Goal: Task Accomplishment & Management: Manage account settings

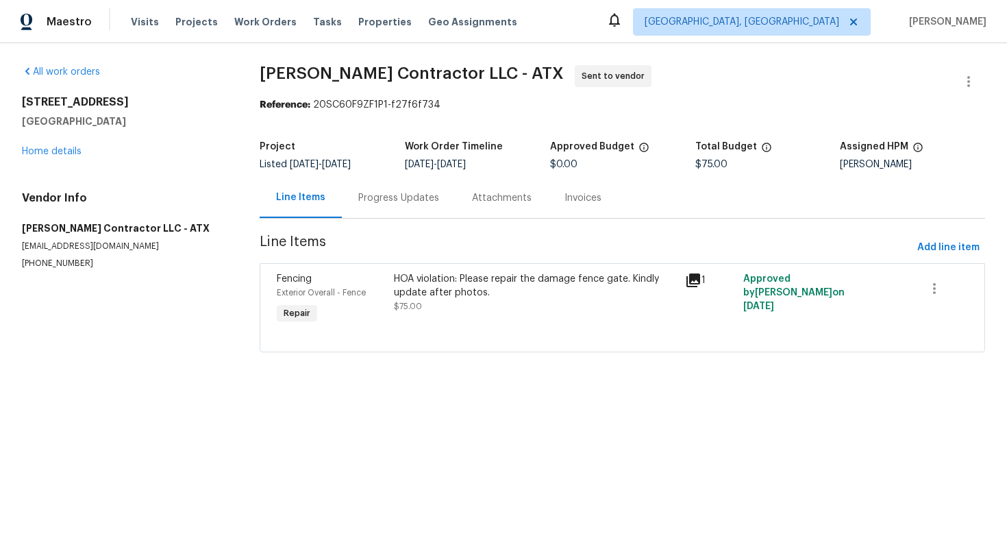
click at [381, 204] on div "Progress Updates" at bounding box center [398, 198] width 81 height 14
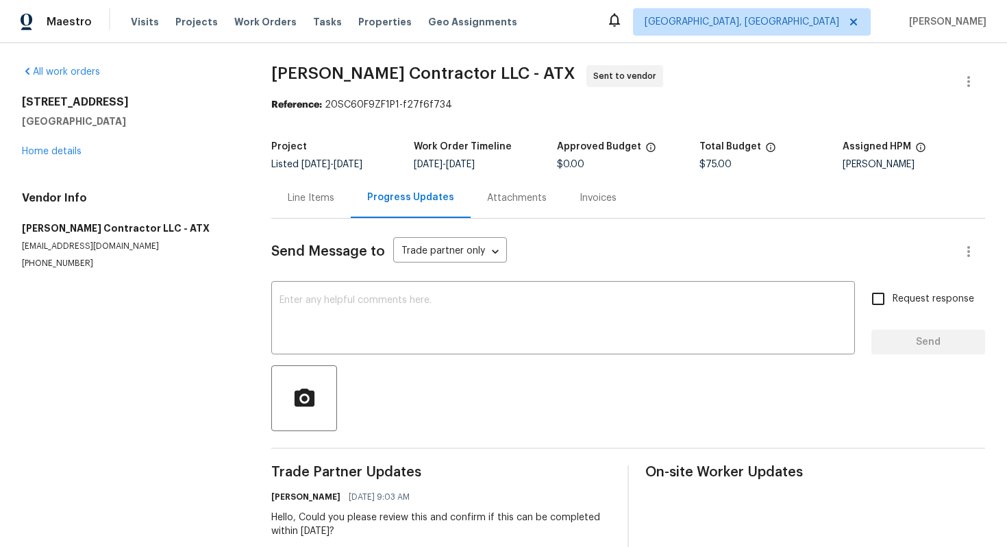
click at [280, 201] on div "Line Items" at bounding box center [310, 197] width 79 height 40
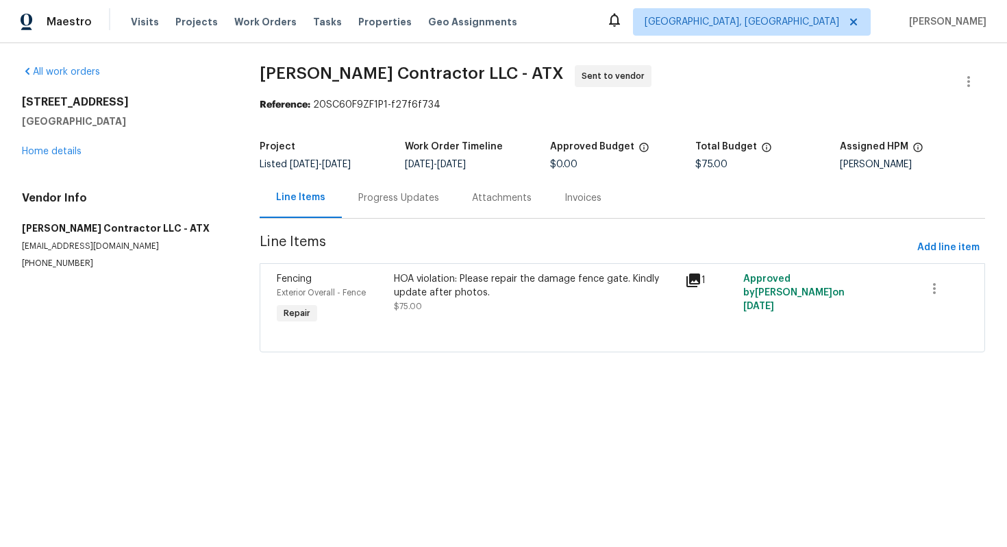
click at [50, 262] on p "[PHONE_NUMBER]" at bounding box center [124, 264] width 205 height 12
copy p "[PHONE_NUMBER]"
click at [408, 195] on div "Progress Updates" at bounding box center [398, 198] width 81 height 14
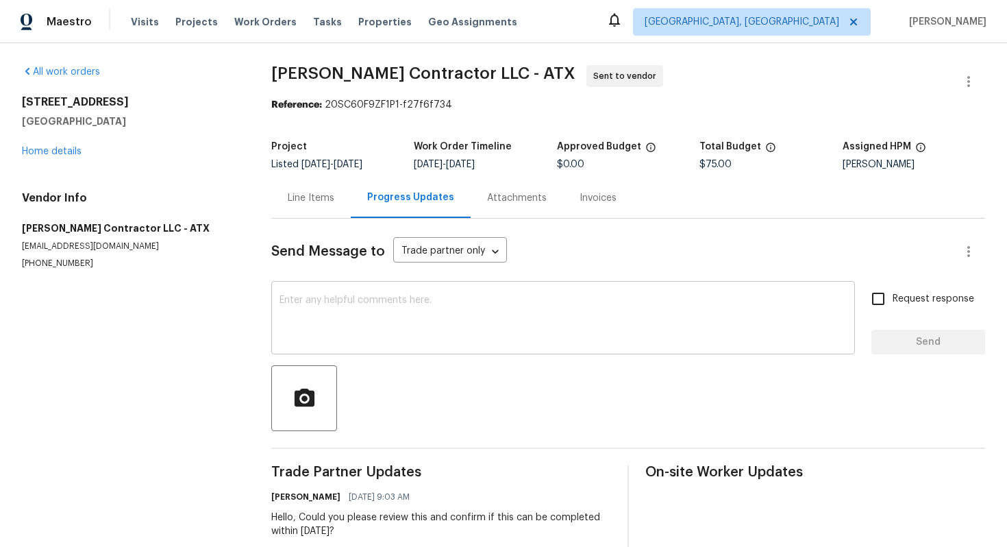
scroll to position [17, 0]
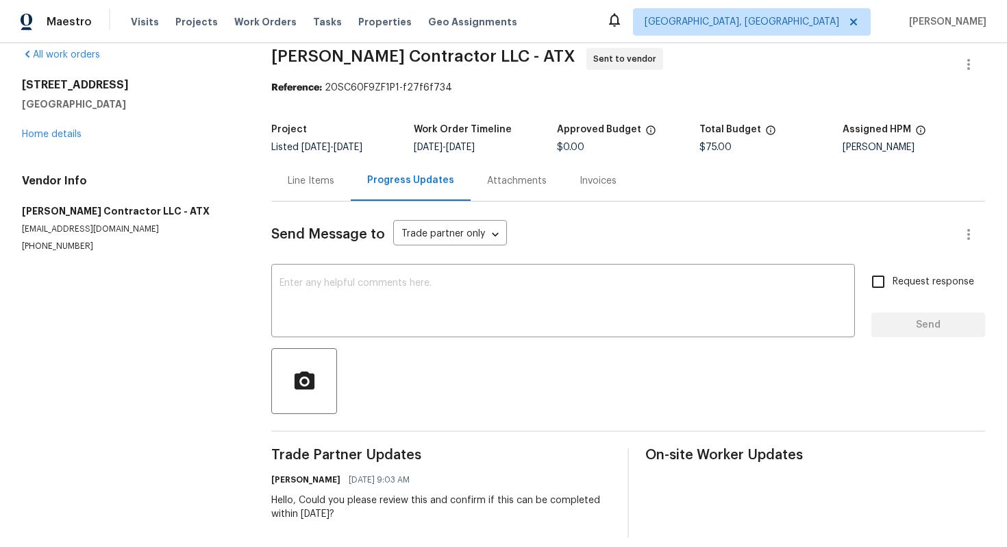
click at [62, 243] on p "[PHONE_NUMBER]" at bounding box center [130, 247] width 217 height 12
copy p "[PHONE_NUMBER]"
click at [981, 64] on button "button" at bounding box center [969, 64] width 33 height 33
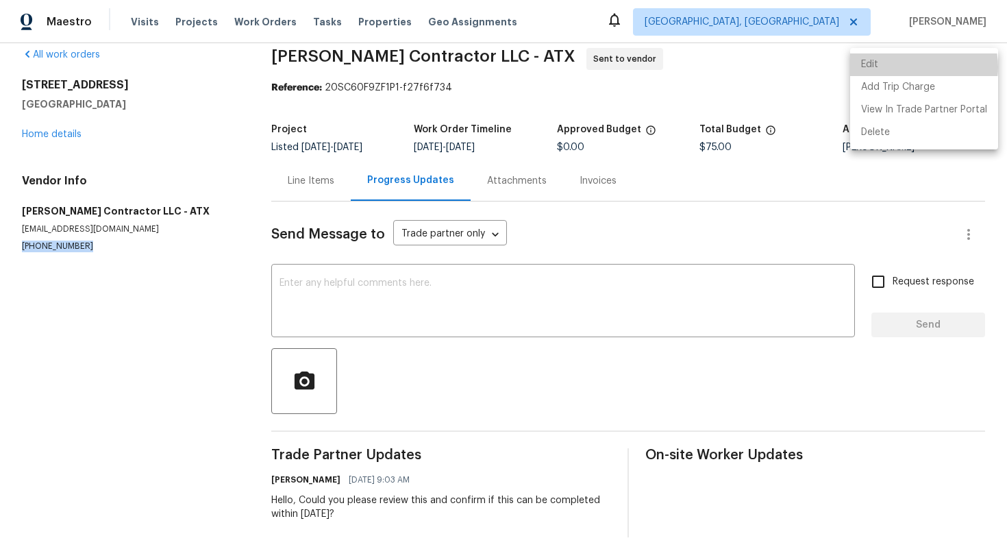
click at [913, 67] on li "Edit" at bounding box center [924, 64] width 148 height 23
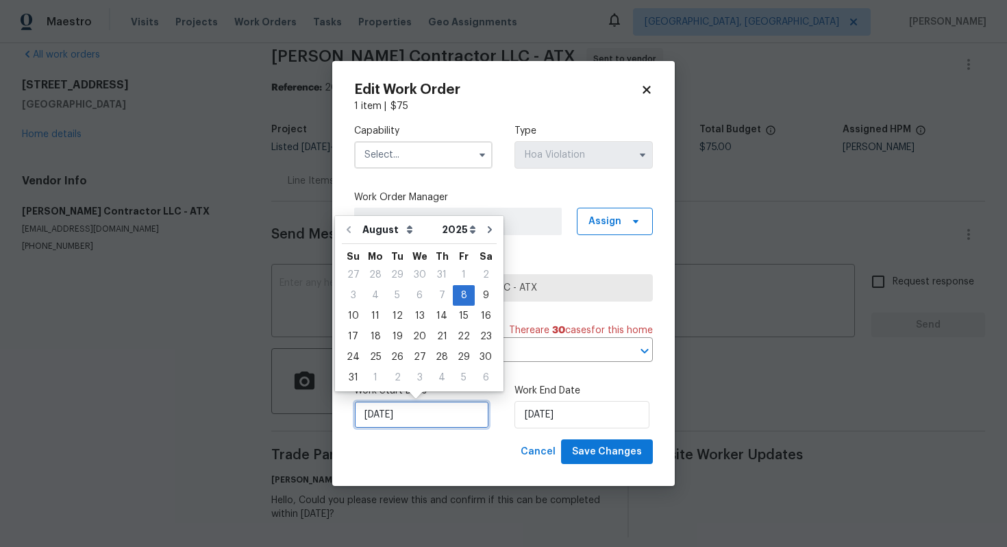
click at [417, 409] on input "[DATE]" at bounding box center [421, 414] width 135 height 27
click at [369, 317] on div "11" at bounding box center [376, 315] width 22 height 19
type input "[DATE]"
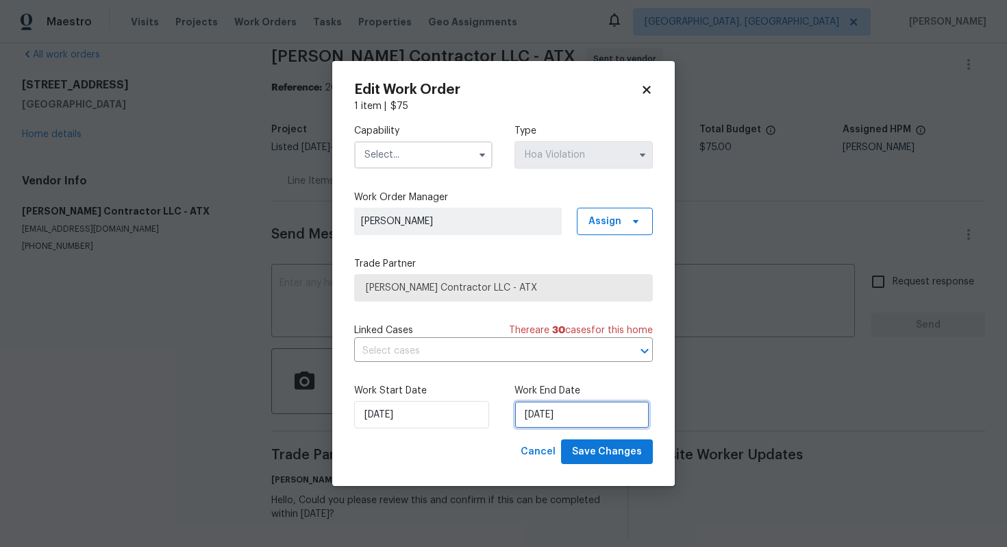
click at [580, 420] on input "[DATE]" at bounding box center [582, 414] width 135 height 27
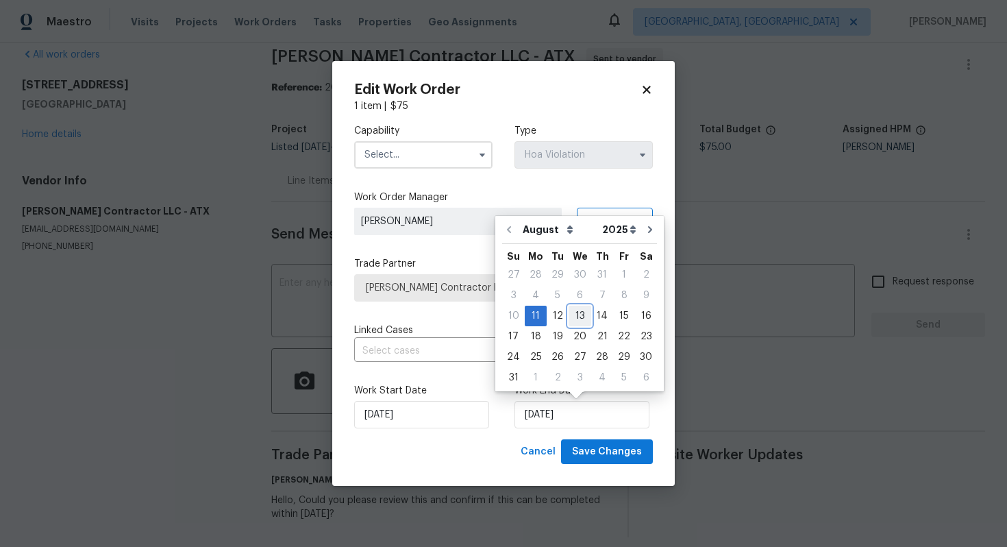
click at [578, 321] on div "13" at bounding box center [580, 315] width 23 height 19
type input "[DATE]"
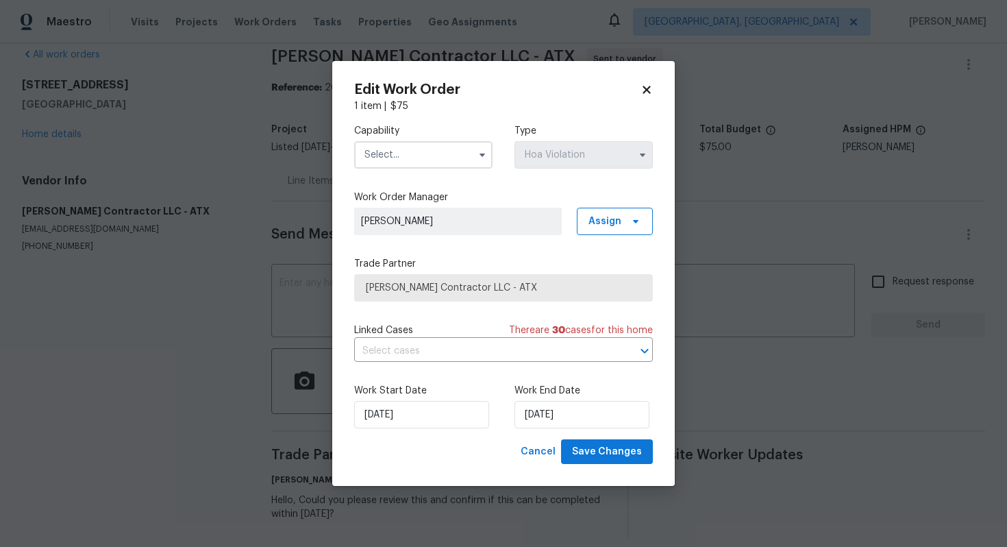
click at [429, 165] on input "text" at bounding box center [423, 154] width 138 height 27
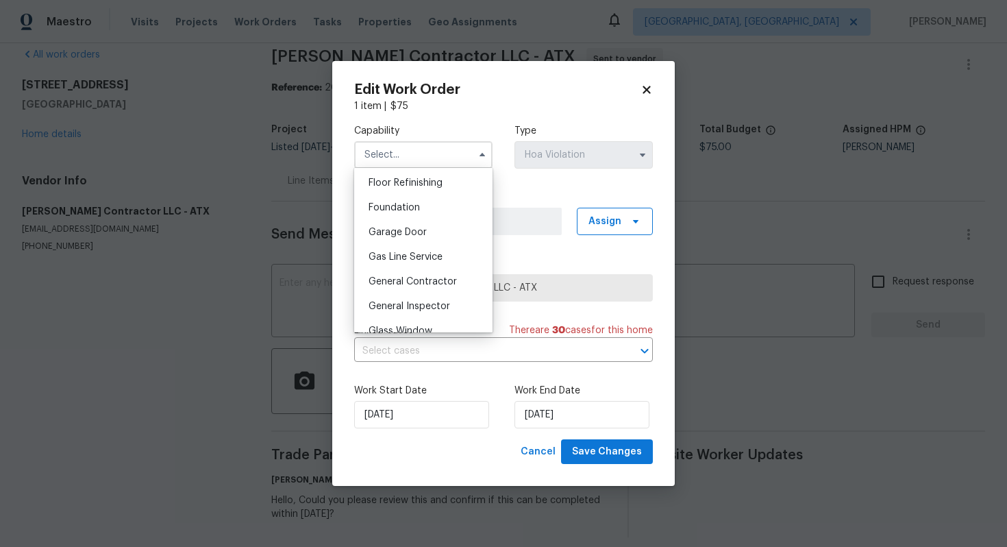
scroll to position [565, 0]
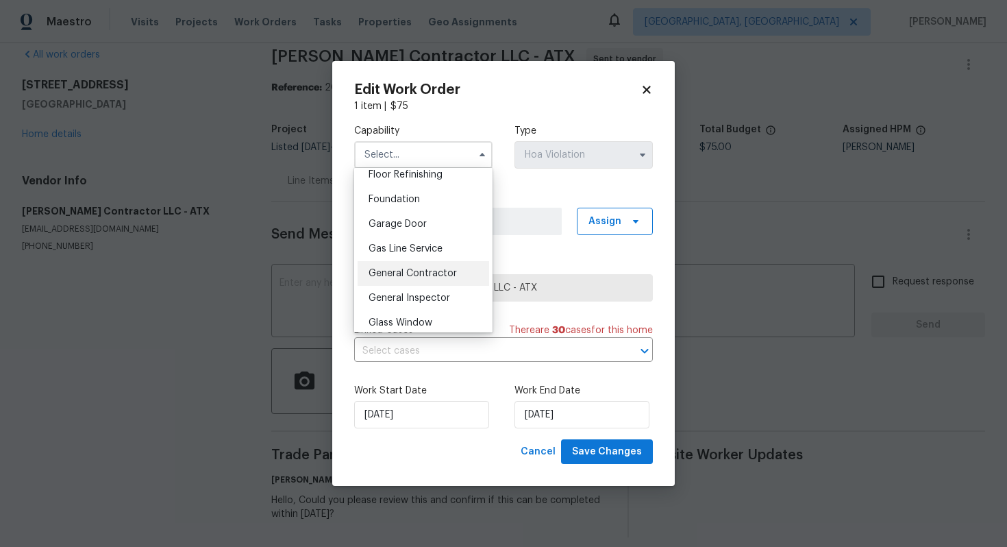
click at [395, 277] on span "General Contractor" at bounding box center [413, 274] width 88 height 10
type input "General Contractor"
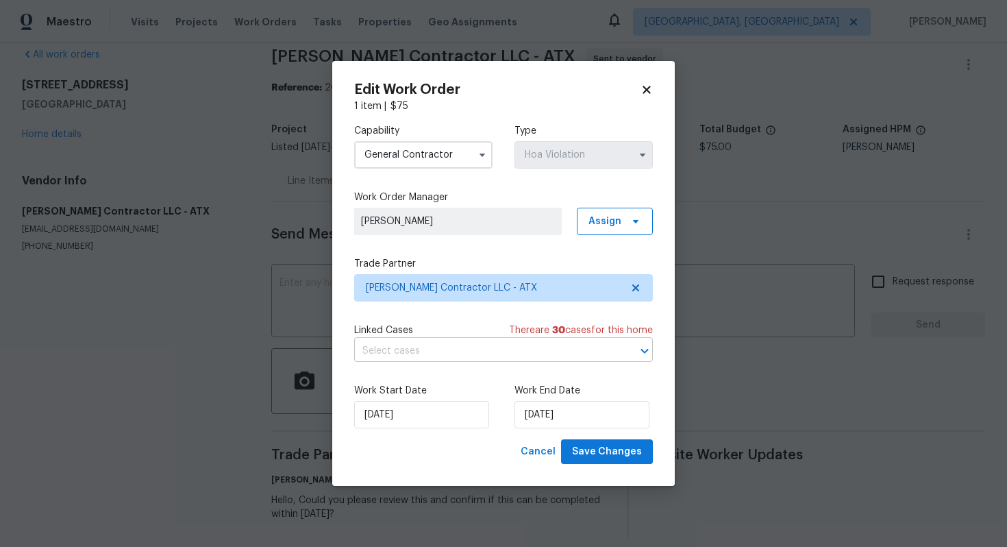
click at [411, 354] on input "text" at bounding box center [484, 351] width 260 height 21
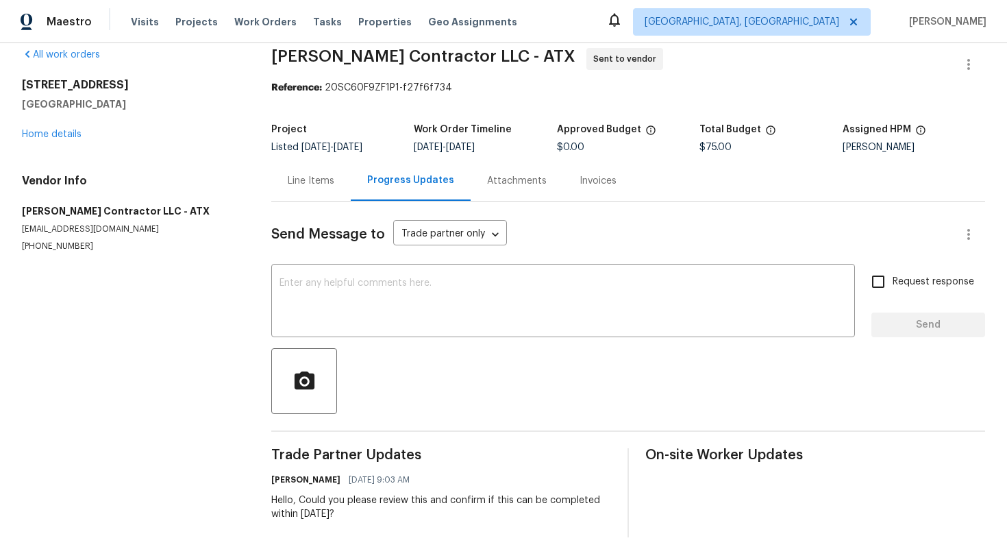
click at [230, 309] on body "Maestro Visits Projects Work Orders Tasks Properties Geo Assignments [GEOGRAPHI…" at bounding box center [503, 273] width 1007 height 547
click at [966, 71] on icon "button" at bounding box center [969, 64] width 16 height 16
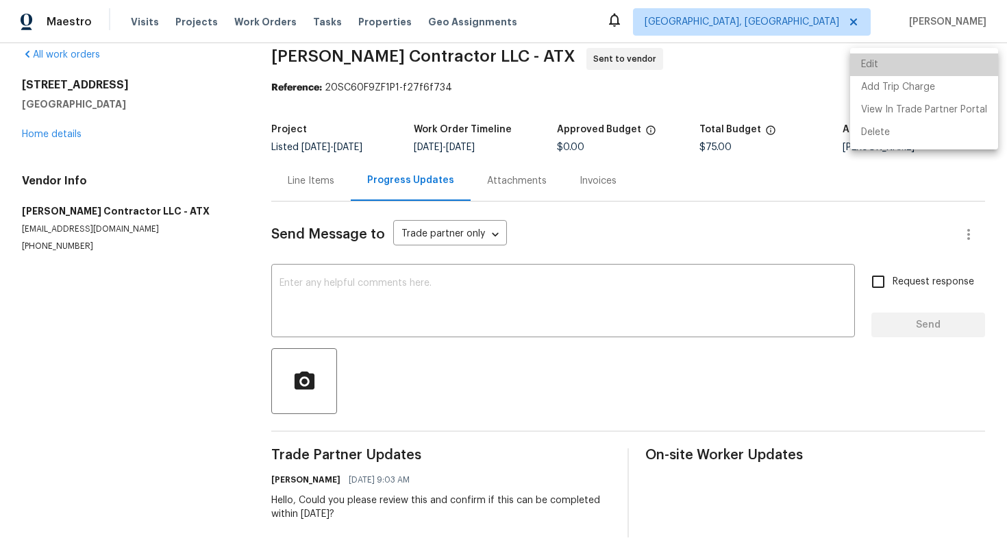
click at [929, 65] on li "Edit" at bounding box center [924, 64] width 148 height 23
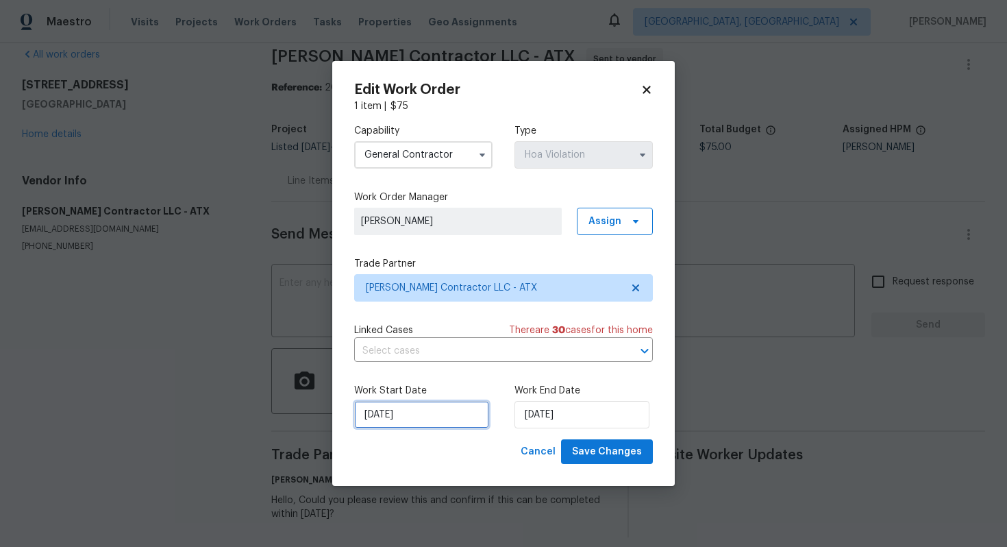
click at [439, 417] on input "[DATE]" at bounding box center [421, 414] width 135 height 27
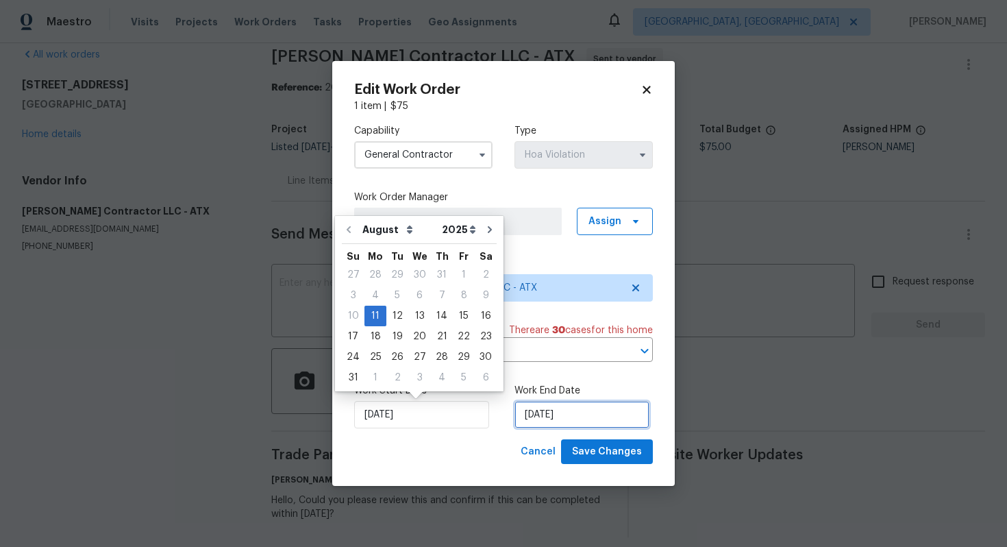
click at [541, 413] on input "[DATE]" at bounding box center [582, 414] width 135 height 27
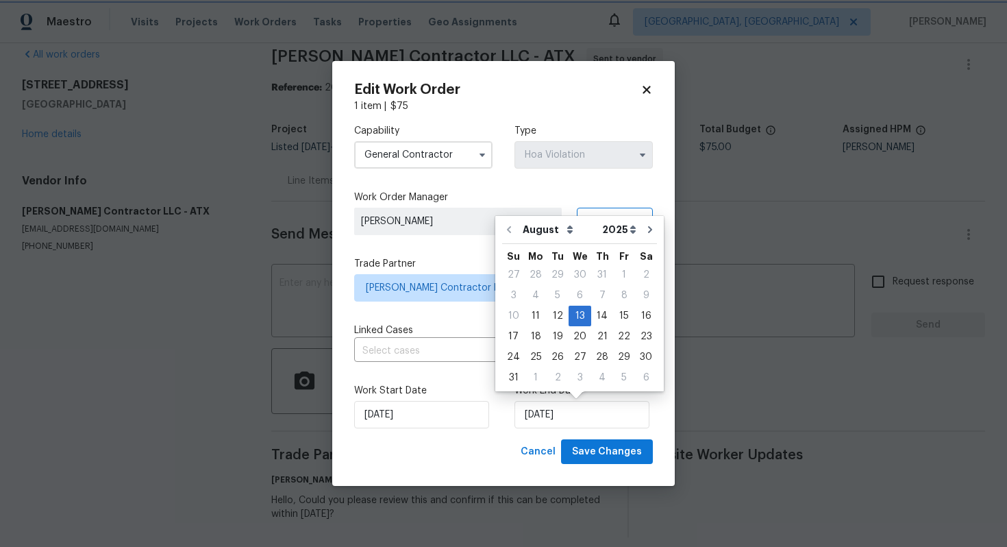
click at [621, 178] on div "Capability General Contractor Type Hoa Violation" at bounding box center [503, 146] width 299 height 66
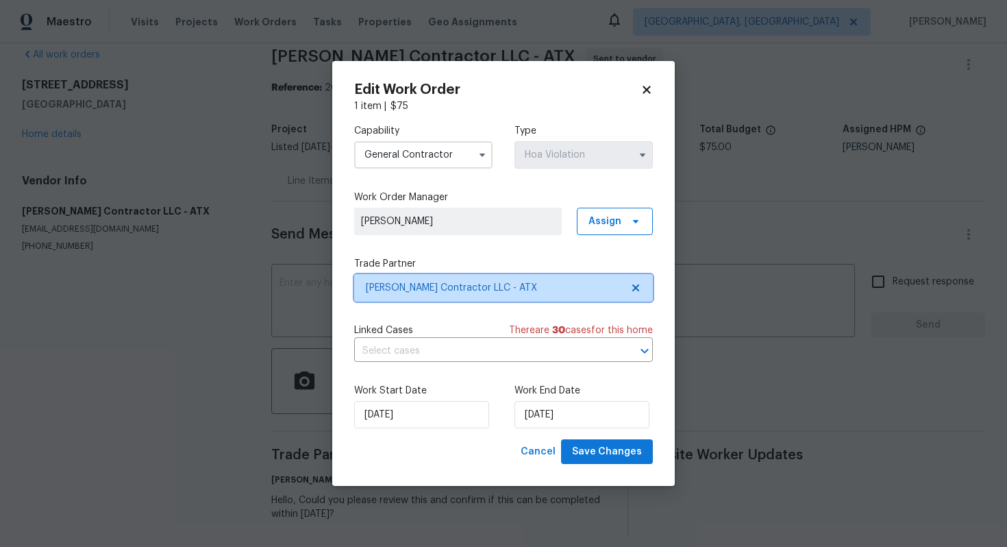
click at [458, 297] on span "[PERSON_NAME] Contractor LLC - ATX" at bounding box center [503, 287] width 299 height 27
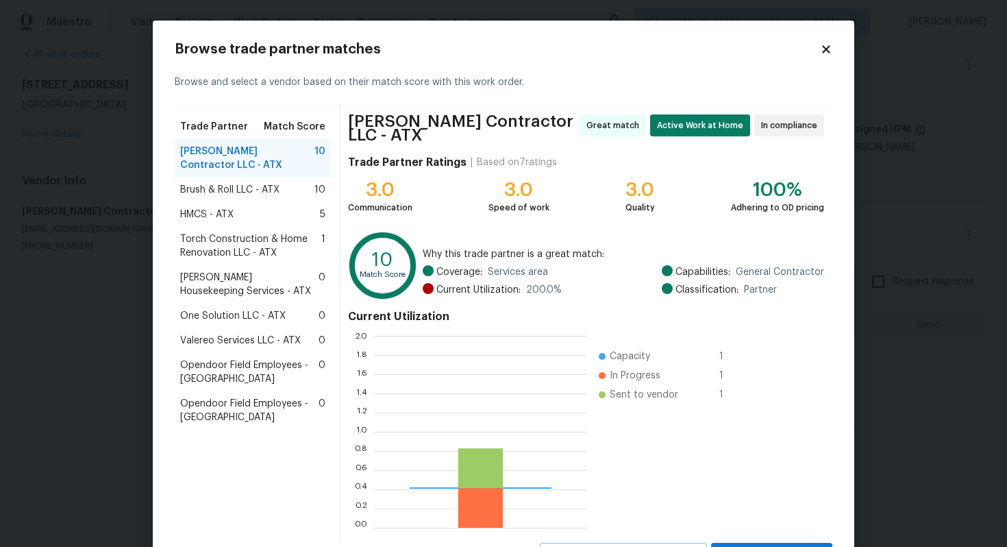
scroll to position [192, 213]
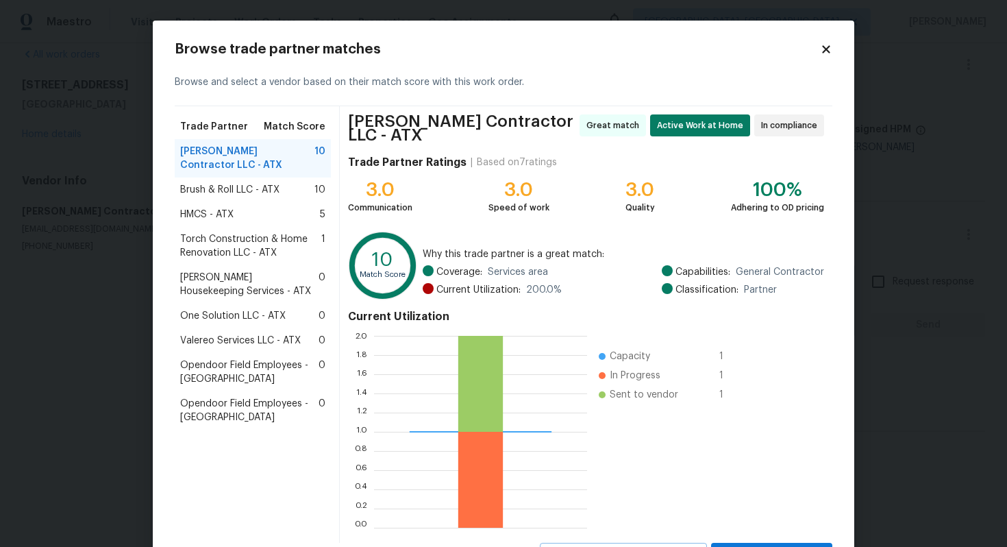
click at [828, 48] on icon at bounding box center [826, 49] width 8 height 8
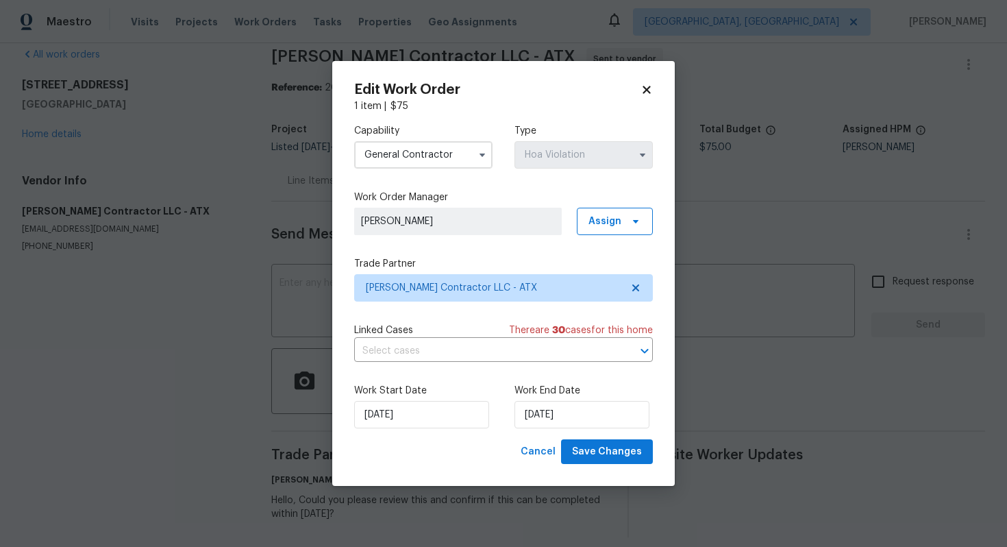
click at [650, 86] on icon at bounding box center [647, 90] width 8 height 8
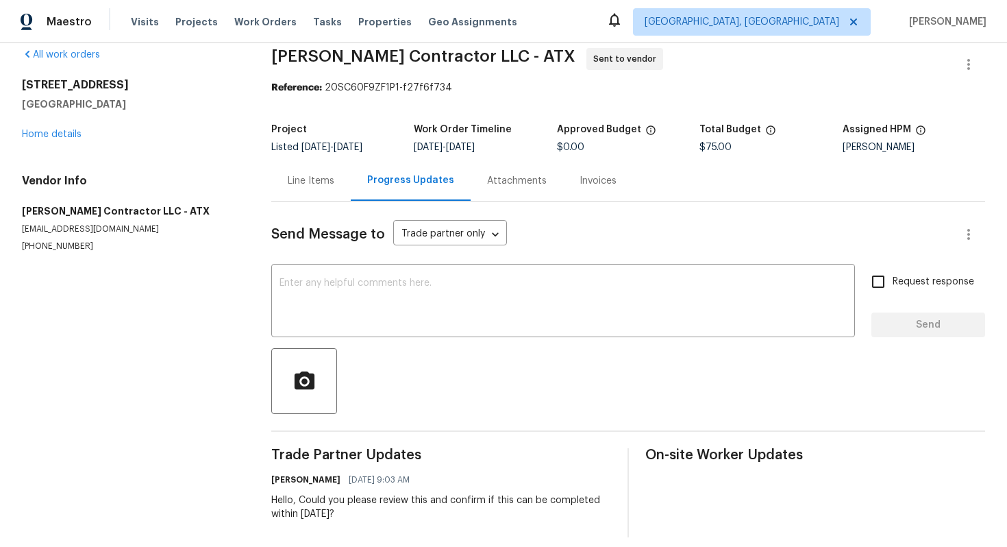
click at [303, 182] on div "Line Items" at bounding box center [311, 181] width 47 height 14
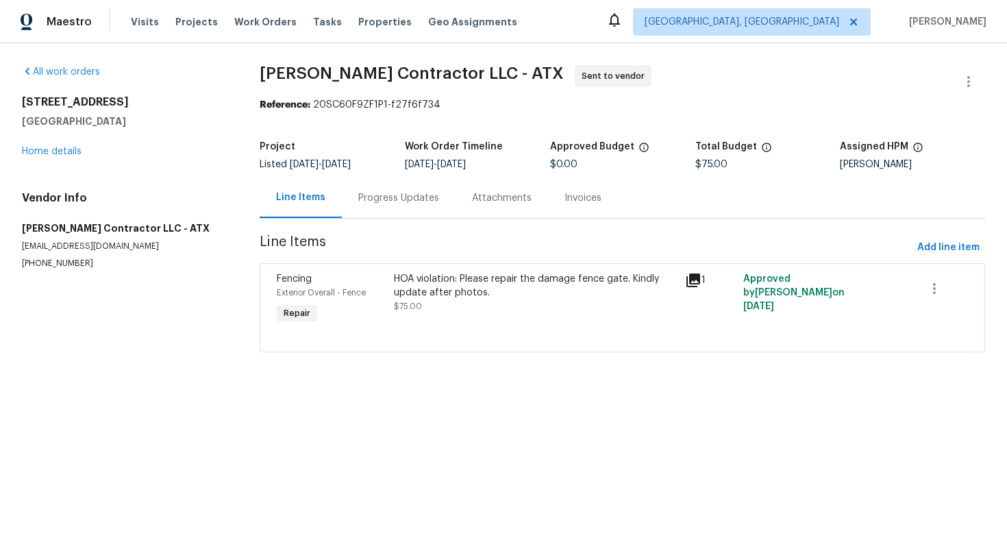
click at [73, 265] on p "[PHONE_NUMBER]" at bounding box center [124, 264] width 205 height 12
copy p "[PHONE_NUMBER]"
click at [970, 81] on icon "button" at bounding box center [969, 81] width 3 height 11
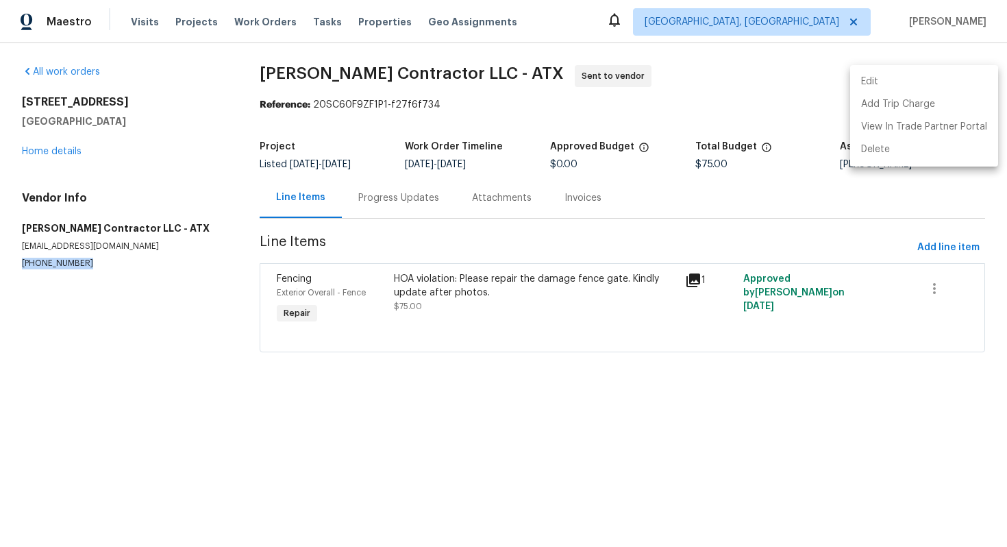
click at [911, 84] on li "Edit" at bounding box center [924, 82] width 148 height 23
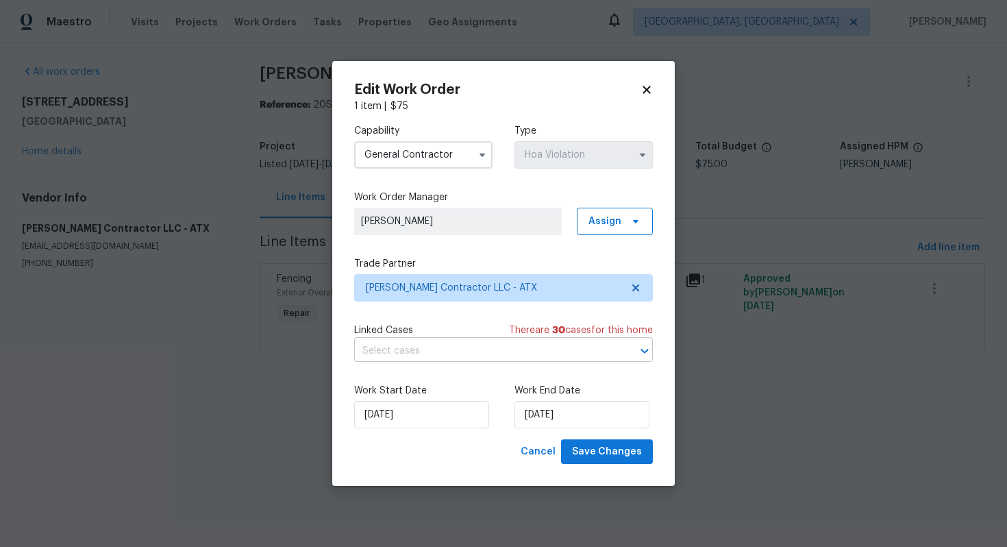
click at [435, 352] on input "text" at bounding box center [484, 351] width 260 height 21
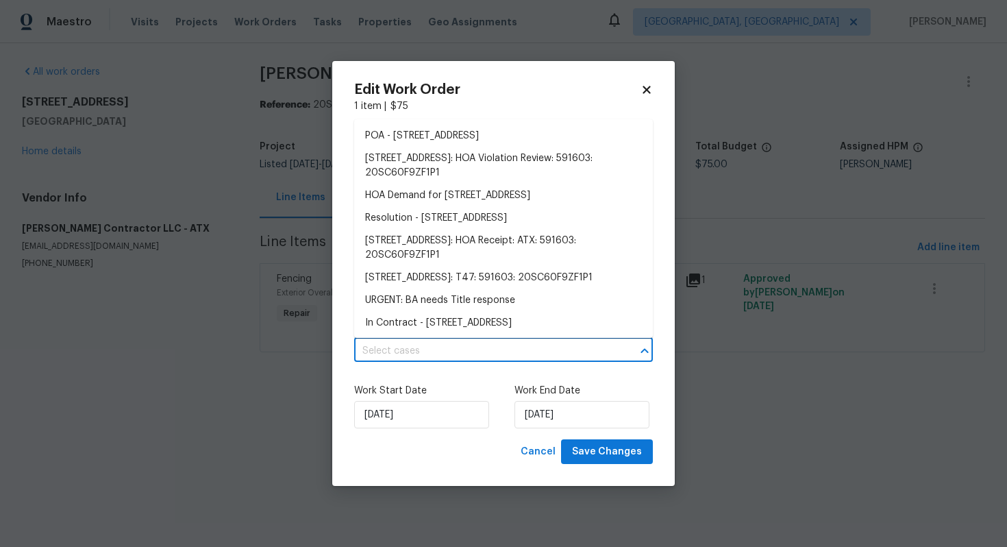
click at [426, 398] on div "Work Start Date [DATE]" at bounding box center [423, 406] width 138 height 45
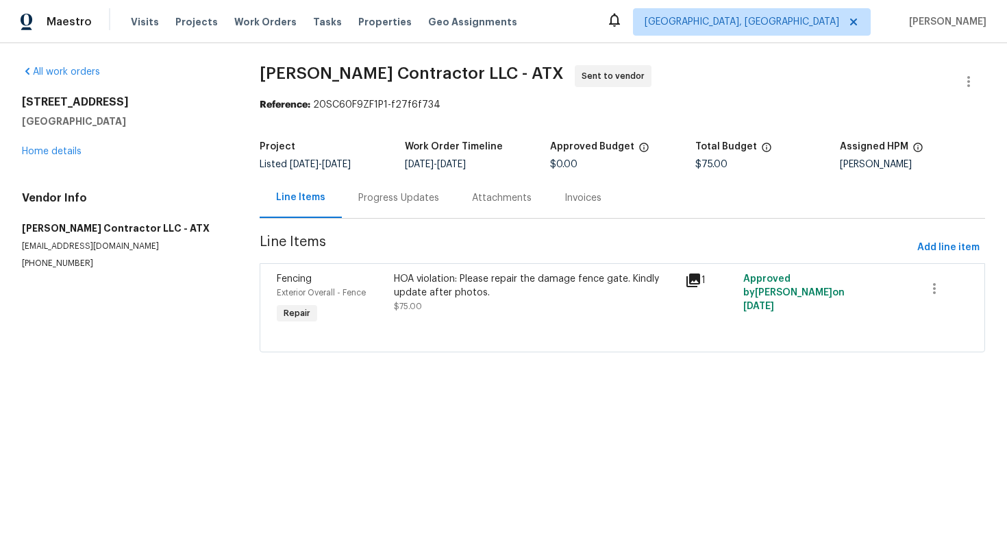
click at [267, 86] on body "Maestro Visits Projects Work Orders Tasks Properties Geo Assignments [GEOGRAPHI…" at bounding box center [503, 195] width 1007 height 391
click at [78, 149] on link "Home details" at bounding box center [52, 152] width 60 height 10
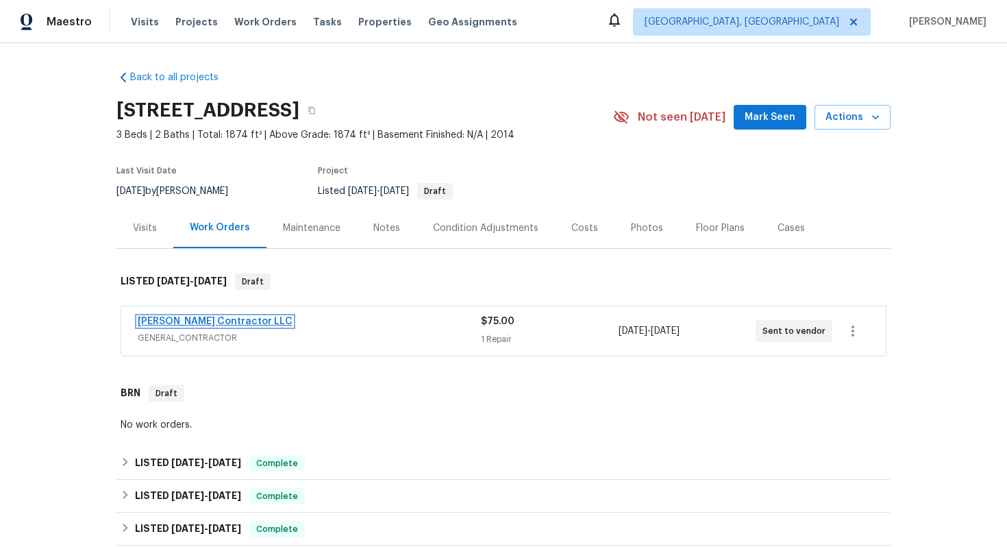
click at [193, 317] on link "[PERSON_NAME] Contractor LLC" at bounding box center [215, 322] width 155 height 10
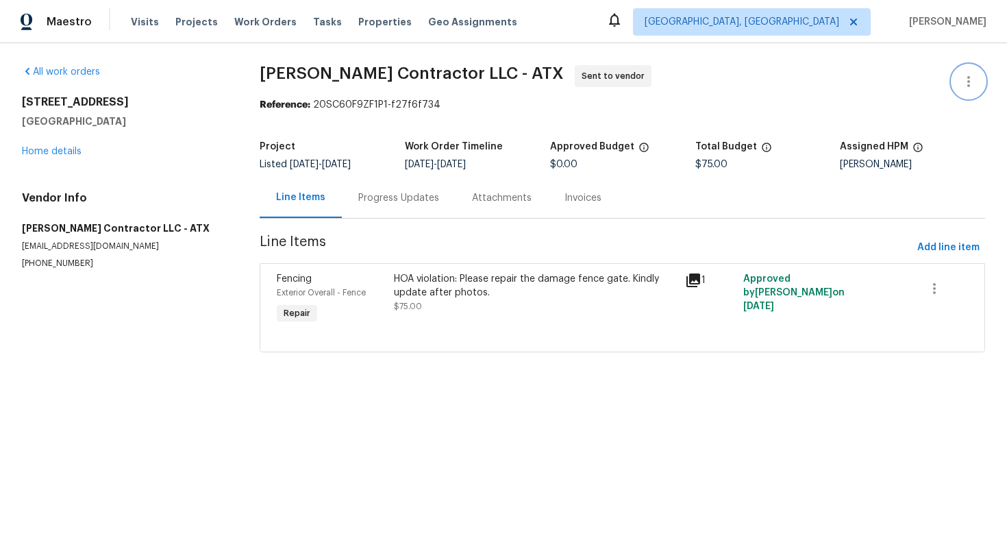
click at [970, 96] on button "button" at bounding box center [969, 81] width 33 height 33
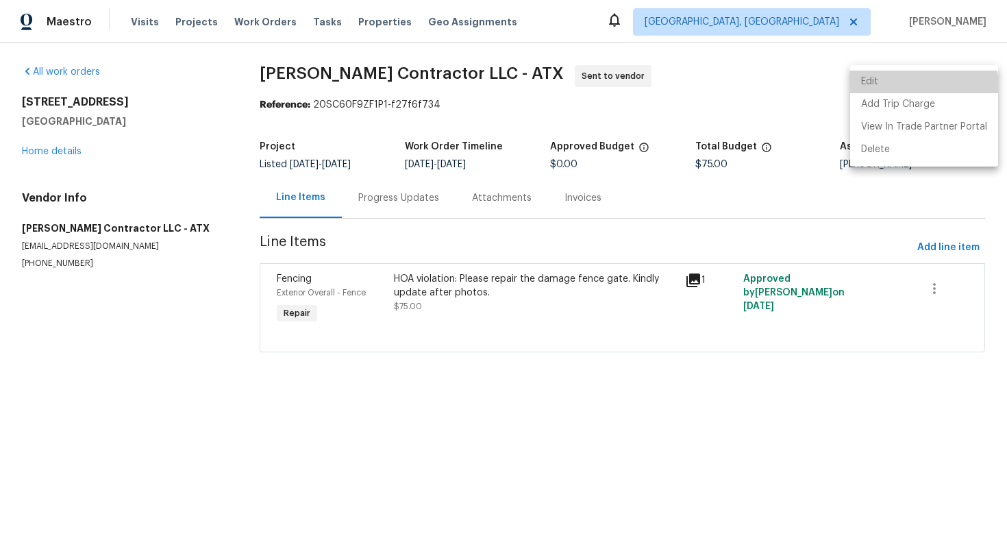
click at [918, 87] on li "Edit" at bounding box center [924, 82] width 148 height 23
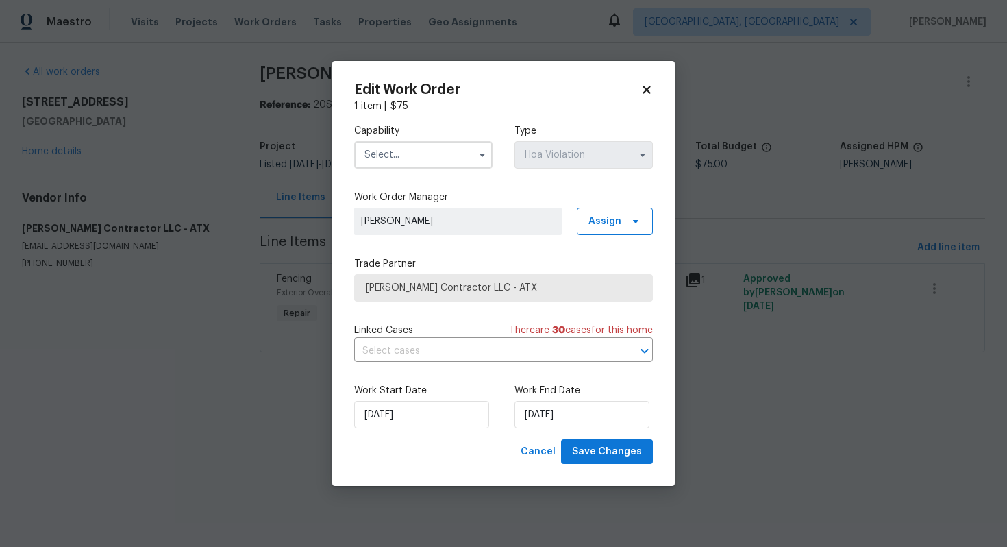
click at [442, 154] on input "text" at bounding box center [423, 154] width 138 height 27
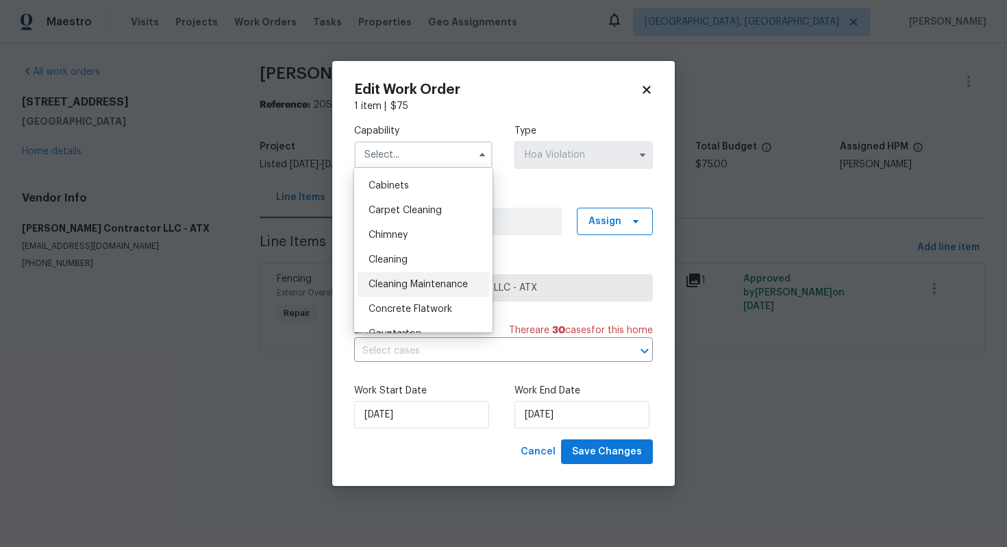
scroll to position [145, 0]
click at [412, 289] on span "Concrete Flatwork" at bounding box center [411, 286] width 84 height 10
type input "Concrete Flatwork"
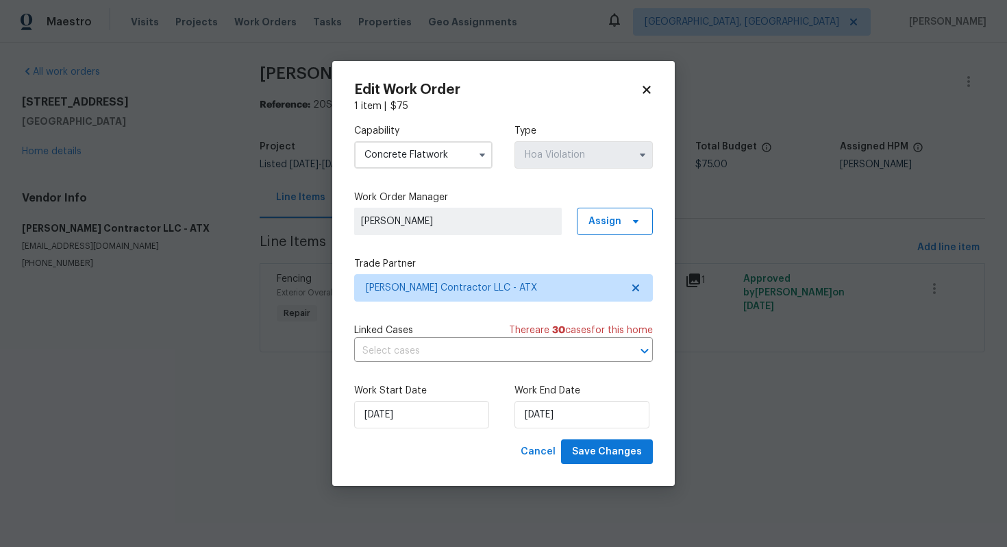
click at [451, 153] on input "Concrete Flatwork" at bounding box center [423, 154] width 138 height 27
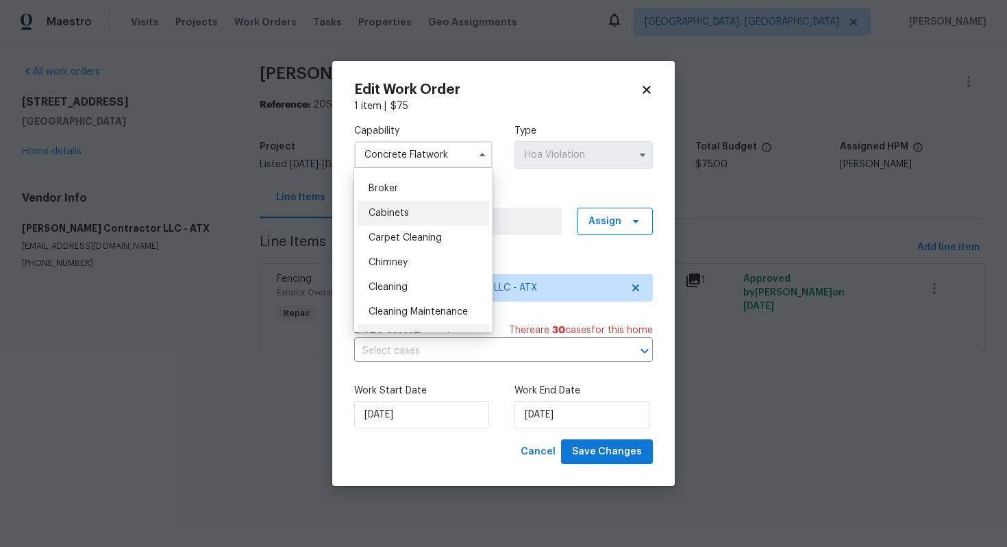
scroll to position [101, 0]
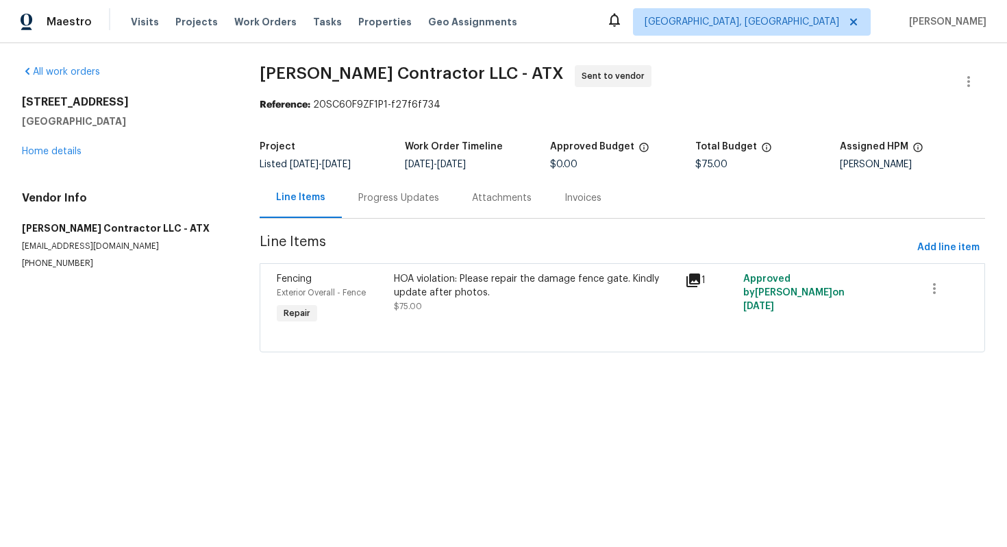
click at [271, 314] on body "Maestro Visits Projects Work Orders Tasks Properties Geo Assignments [GEOGRAPHI…" at bounding box center [503, 195] width 1007 height 391
click at [380, 199] on div "Progress Updates" at bounding box center [398, 198] width 81 height 14
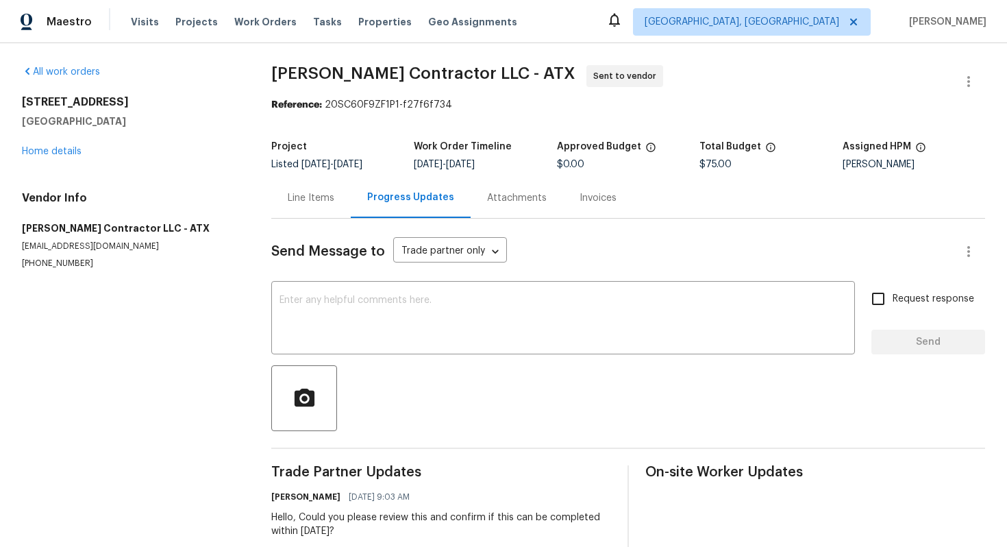
click at [62, 262] on p "[PHONE_NUMBER]" at bounding box center [130, 264] width 217 height 12
copy p "[PHONE_NUMBER]"
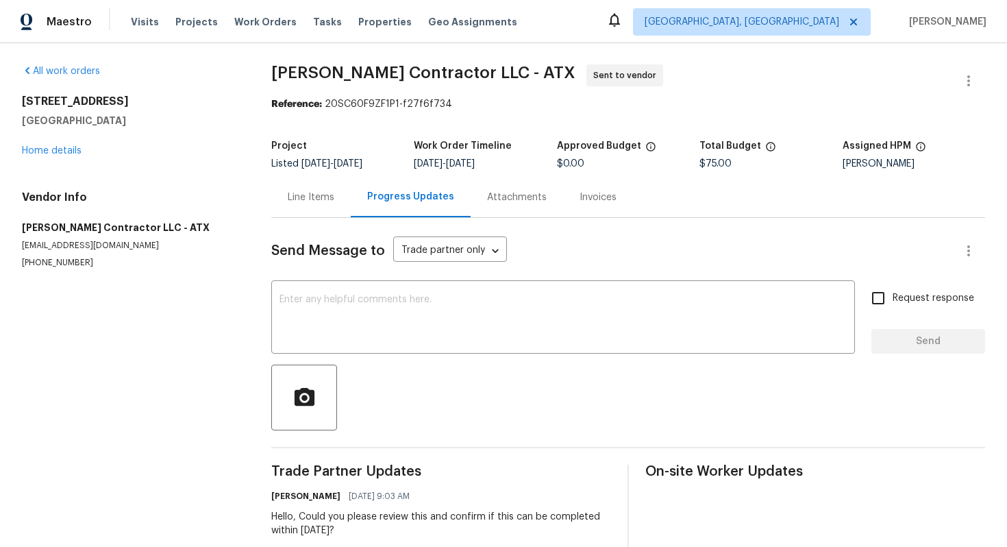
click at [316, 193] on div "Line Items" at bounding box center [311, 198] width 47 height 14
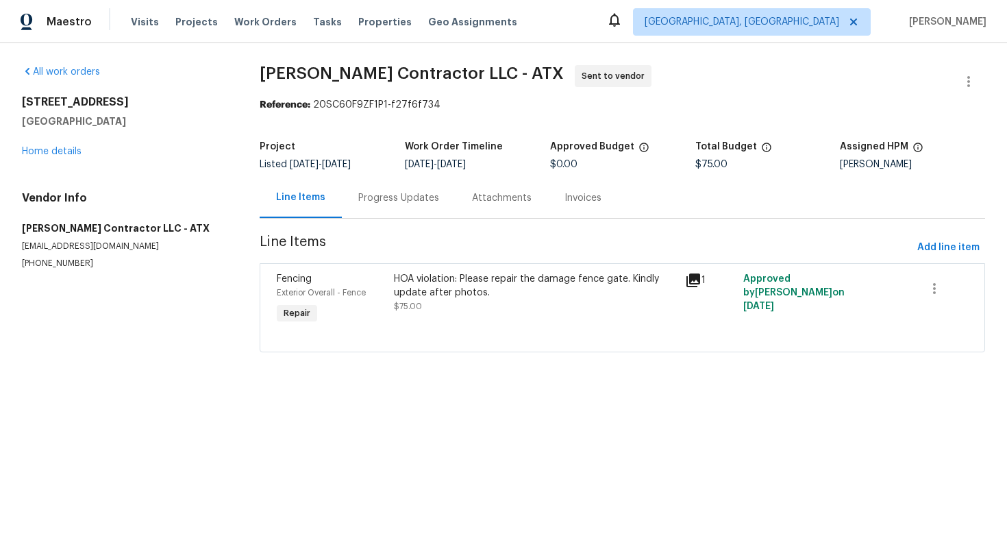
click at [388, 199] on div "Progress Updates" at bounding box center [398, 198] width 81 height 14
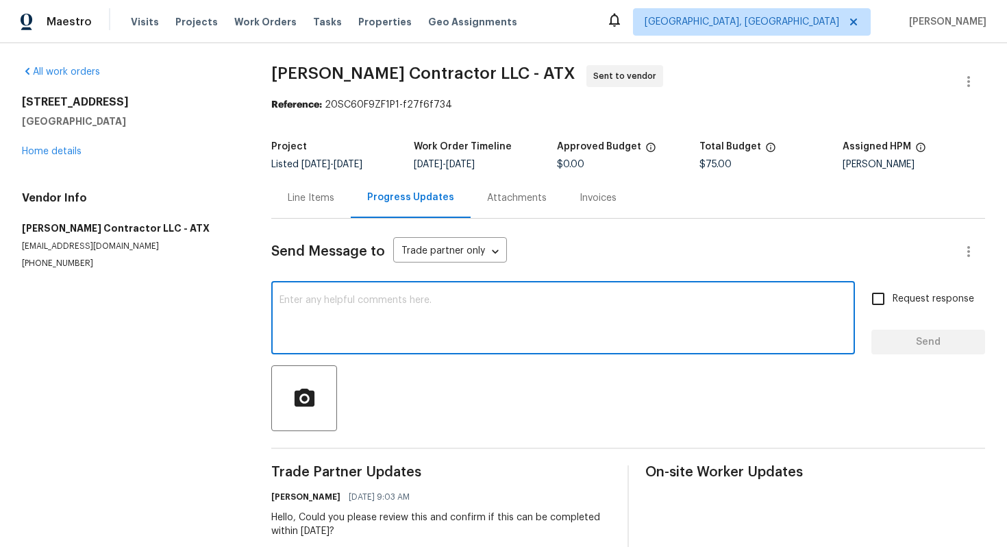
click at [397, 334] on textarea at bounding box center [563, 319] width 567 height 48
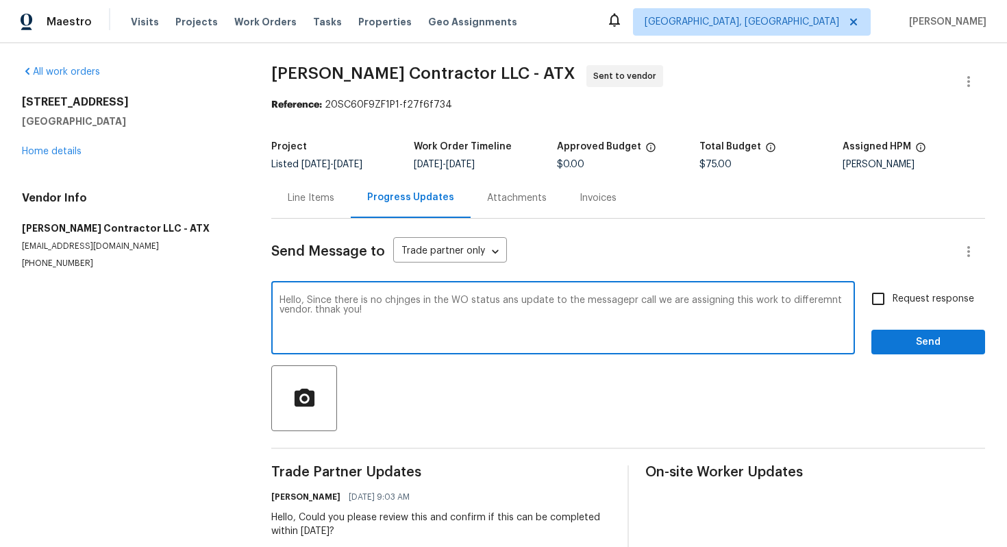
type textarea "Hello, Since there is no chjnges in the WO status ans update to the messagepr c…"
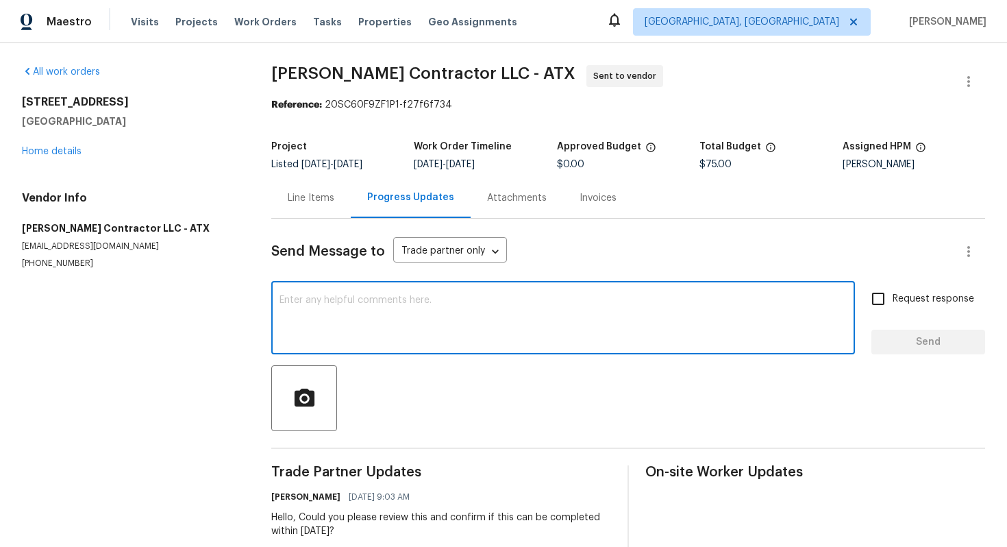
paste textarea "Hello, Since there have been no changes in the WO status and no update via mess…"
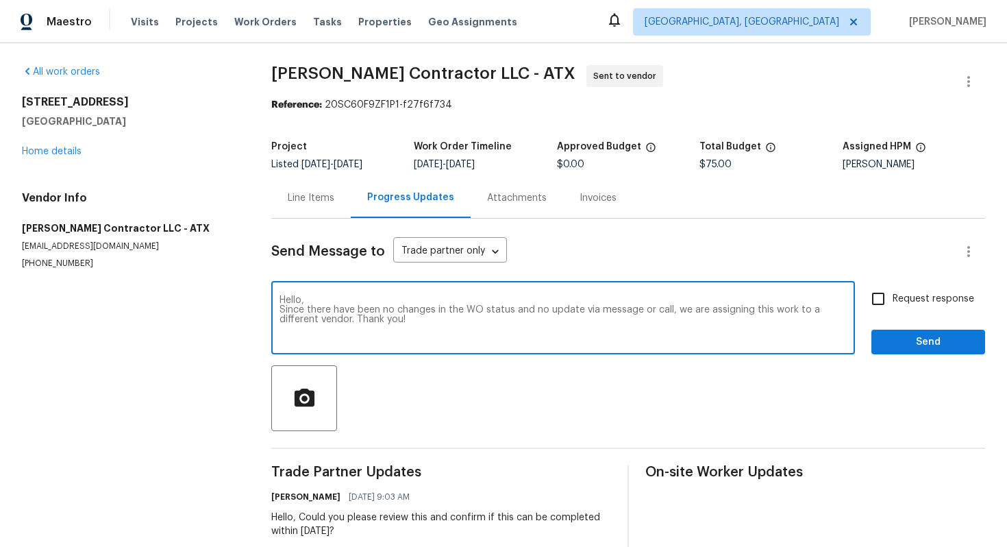
click at [280, 310] on textarea "Hello, Since there have been no changes in the WO status and no update via mess…" at bounding box center [563, 319] width 567 height 48
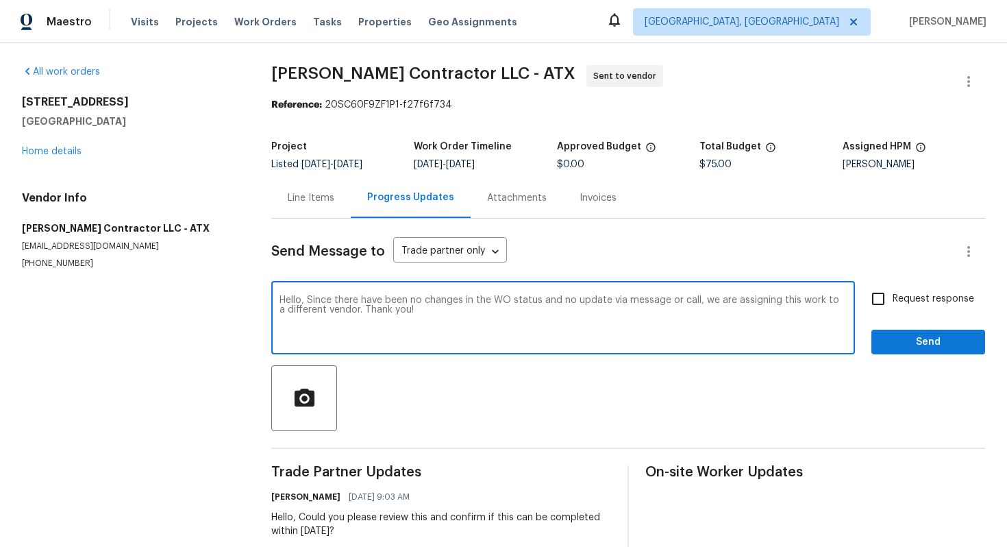
click at [456, 315] on textarea "Hello, Since there have been no changes in the WO status and no update via mess…" at bounding box center [563, 319] width 567 height 48
type textarea "Hello, Since there have been no changes in the WO status and no update via mess…"
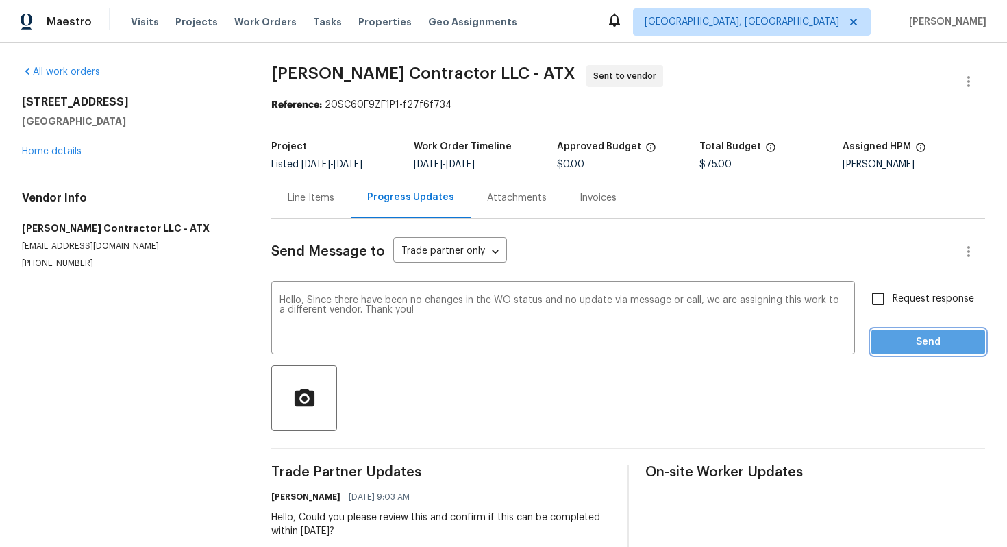
click at [893, 342] on span "Send" at bounding box center [929, 342] width 92 height 17
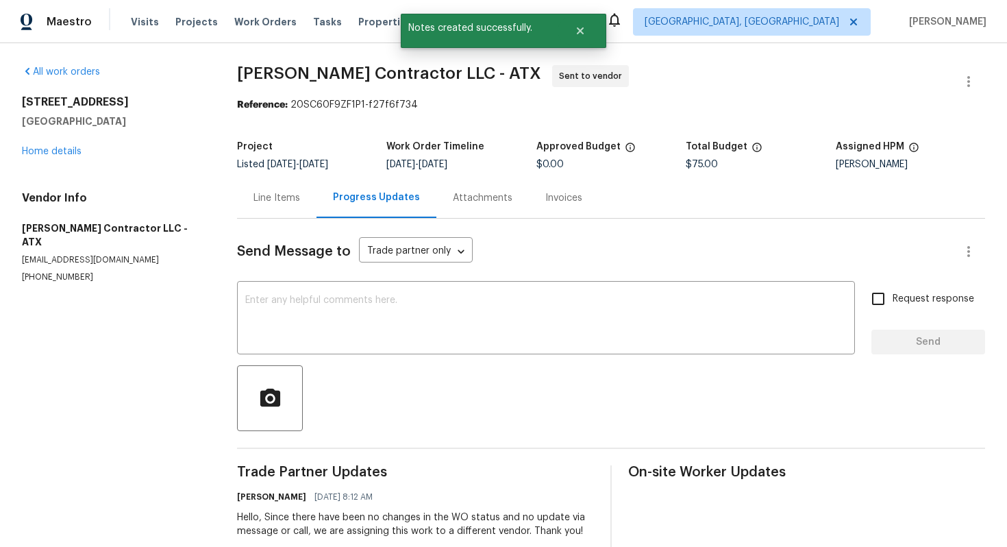
click at [288, 193] on div "Line Items" at bounding box center [277, 198] width 47 height 14
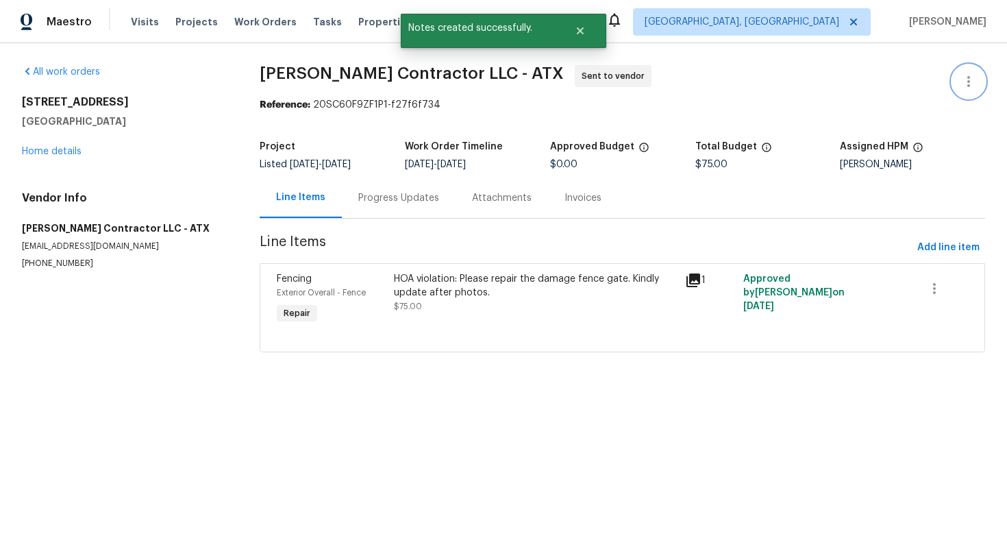
click at [966, 88] on icon "button" at bounding box center [969, 81] width 16 height 16
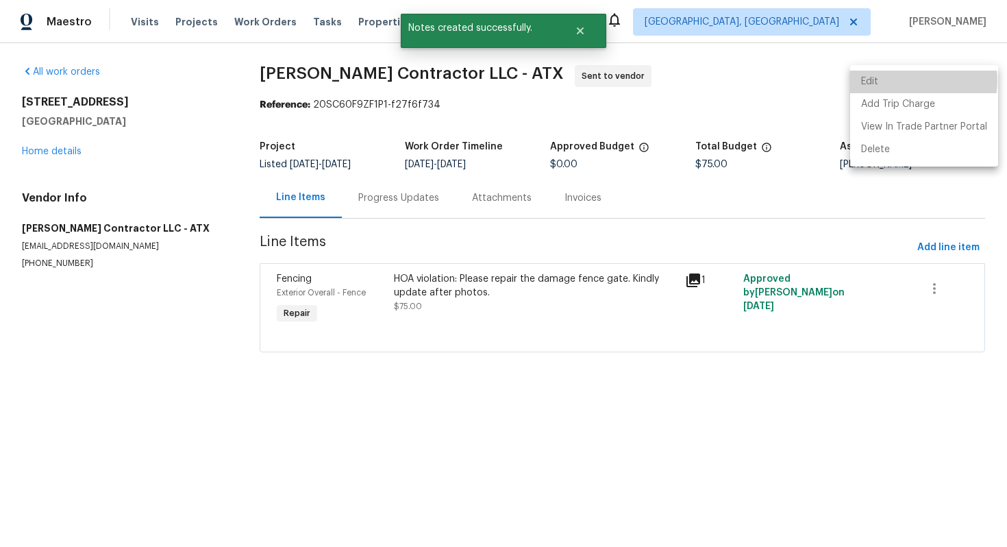
click at [911, 81] on li "Edit" at bounding box center [924, 82] width 148 height 23
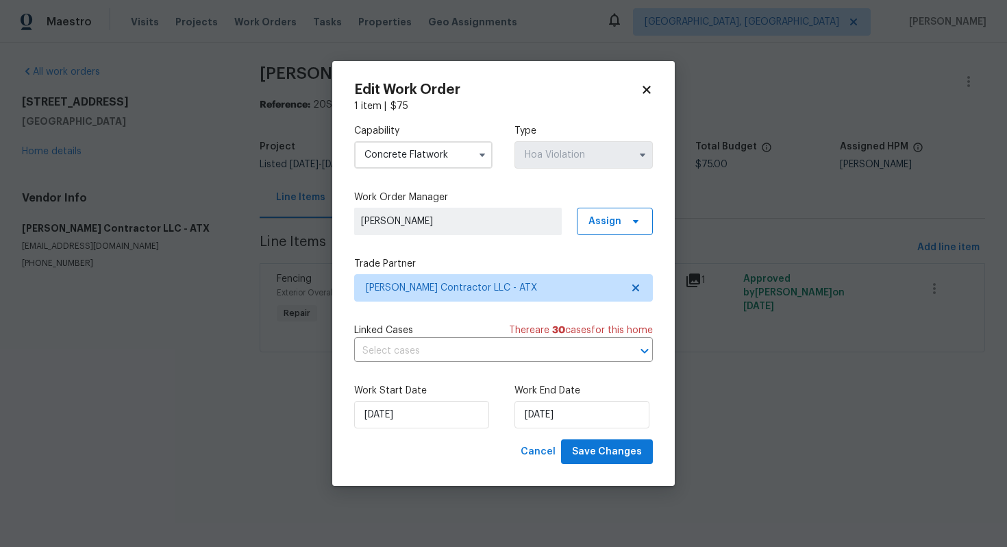
click at [432, 156] on input "Concrete Flatwork" at bounding box center [423, 154] width 138 height 27
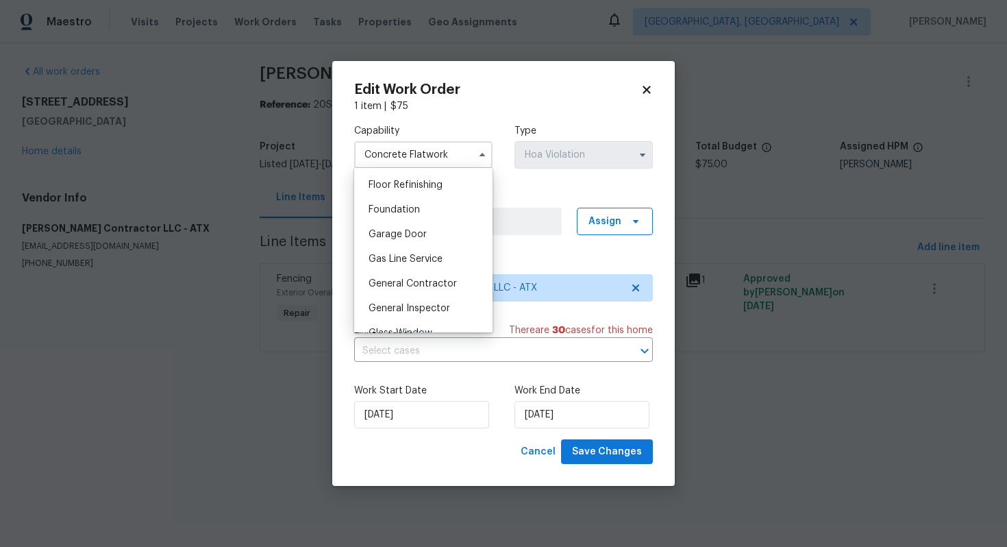
scroll to position [566, 0]
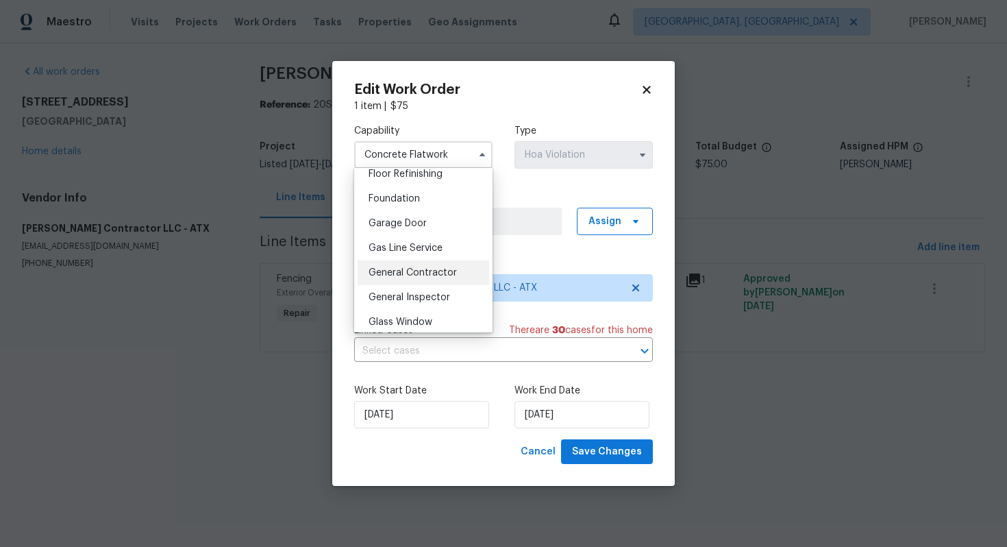
click at [428, 277] on span "General Contractor" at bounding box center [413, 273] width 88 height 10
type input "General Contractor"
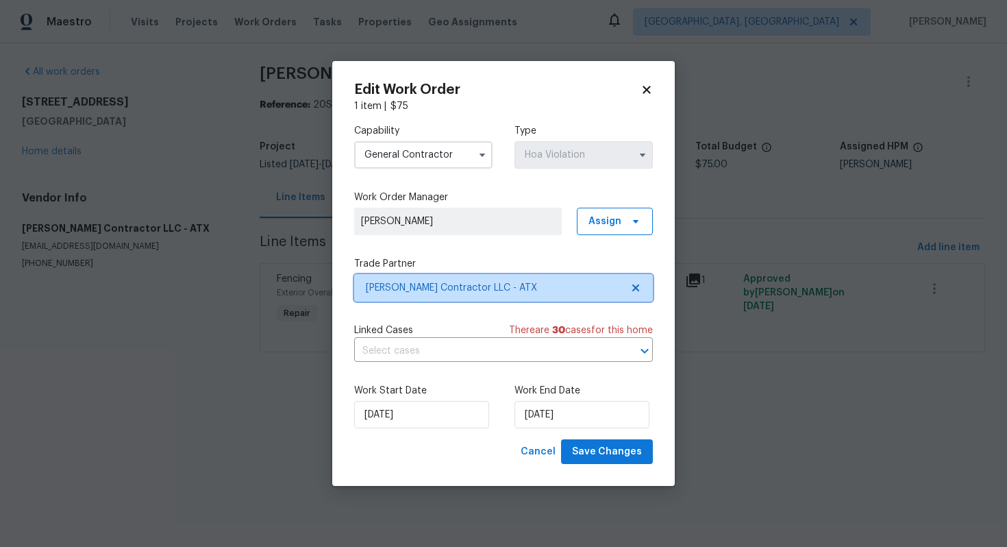
click at [634, 285] on icon at bounding box center [635, 287] width 7 height 7
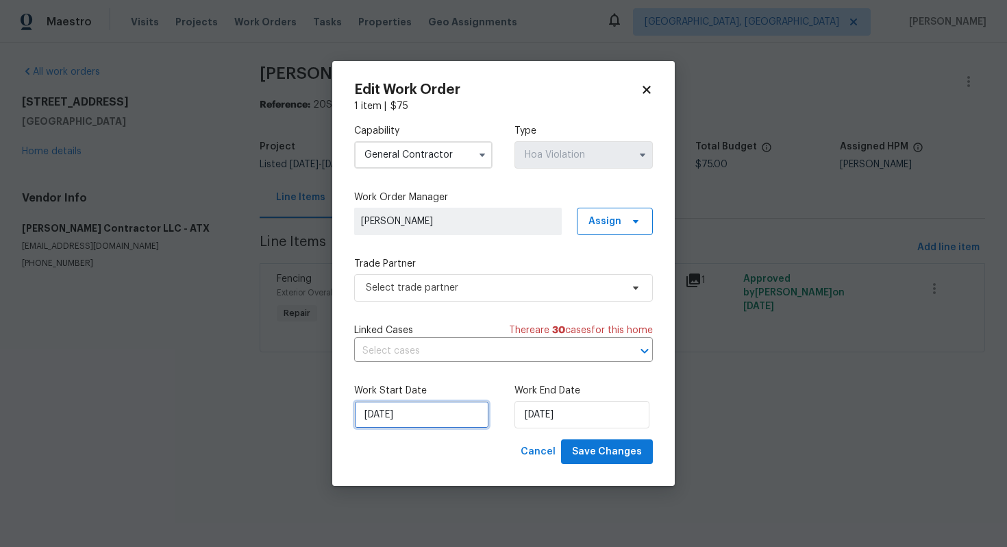
click at [425, 420] on input "[DATE]" at bounding box center [421, 414] width 135 height 27
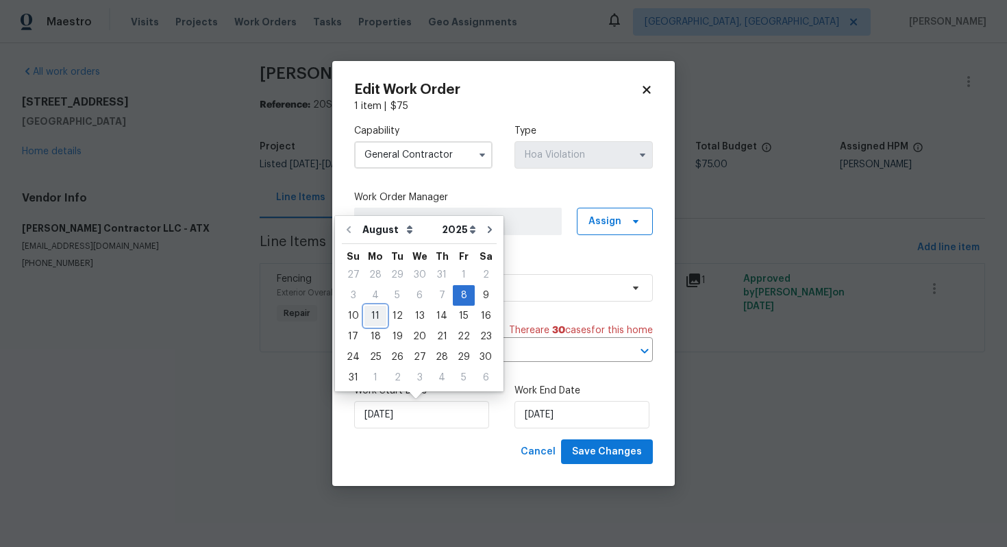
click at [370, 312] on div "11" at bounding box center [376, 315] width 22 height 19
type input "[DATE]"
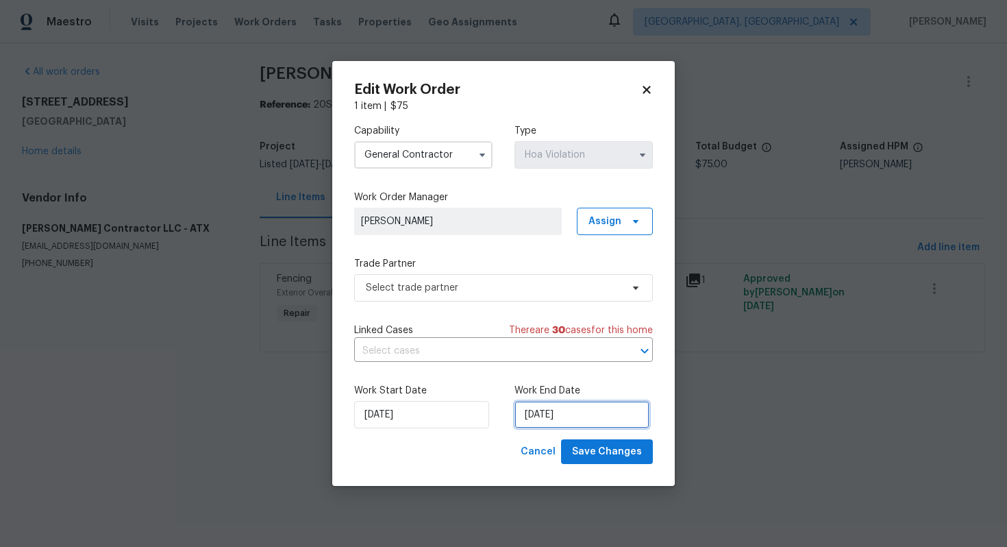
click at [539, 409] on input "[DATE]" at bounding box center [582, 414] width 135 height 27
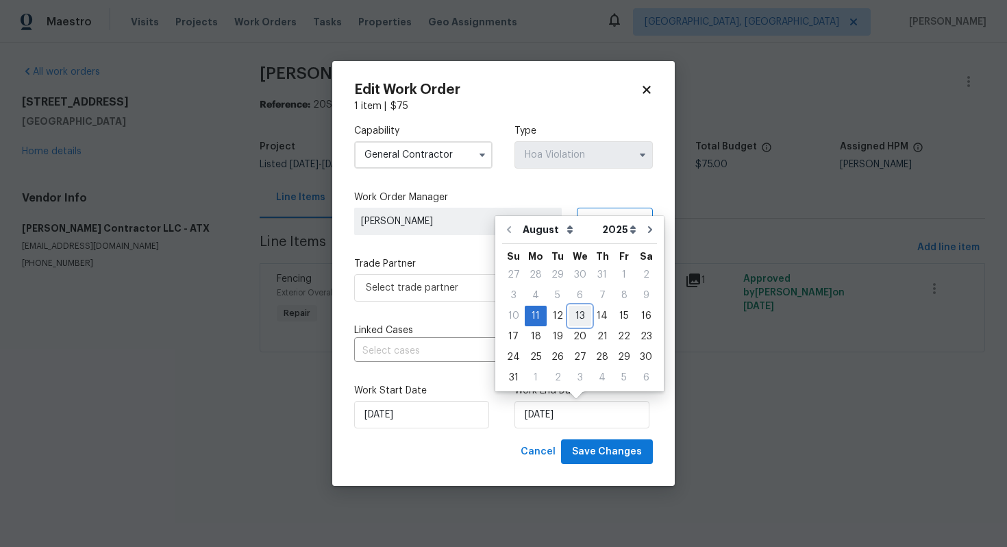
click at [580, 313] on div "13" at bounding box center [580, 315] width 23 height 19
type input "[DATE]"
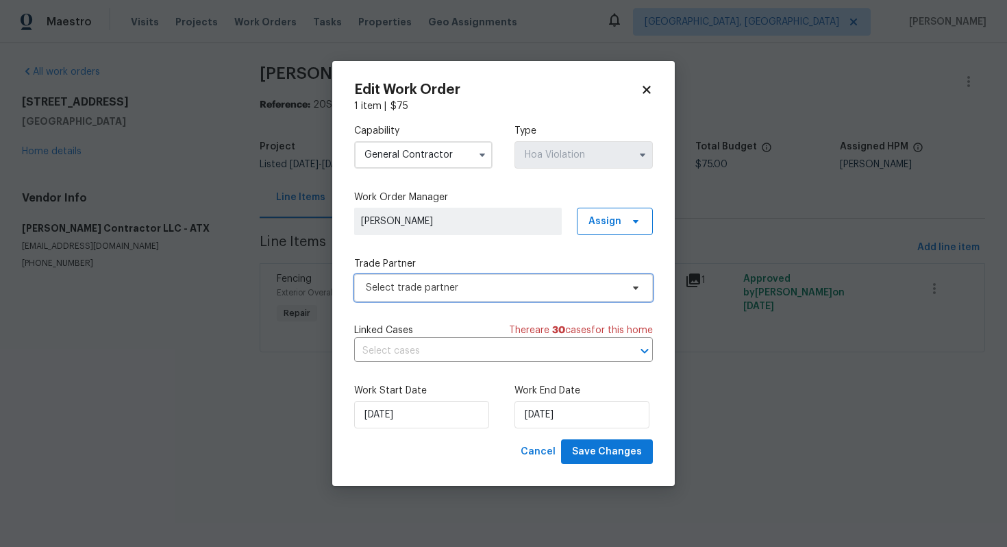
click at [493, 291] on span "Select trade partner" at bounding box center [494, 288] width 256 height 14
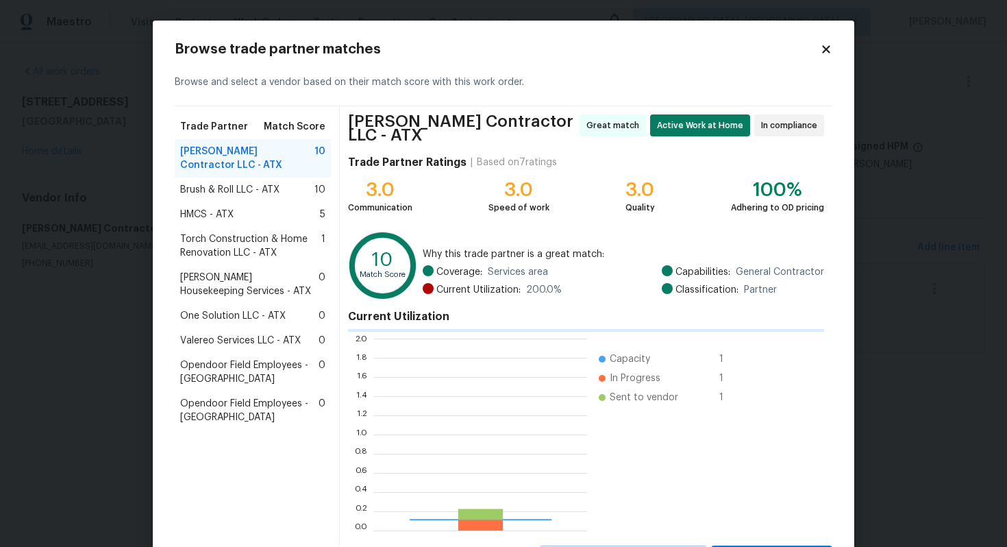
scroll to position [192, 213]
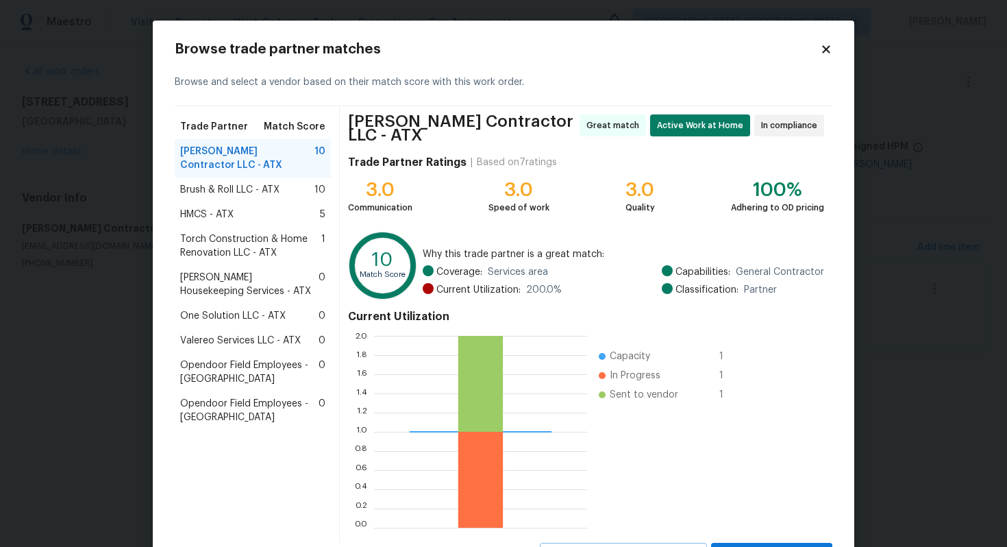
click at [284, 291] on span "[PERSON_NAME] Housekeeping Services - ATX" at bounding box center [249, 284] width 138 height 27
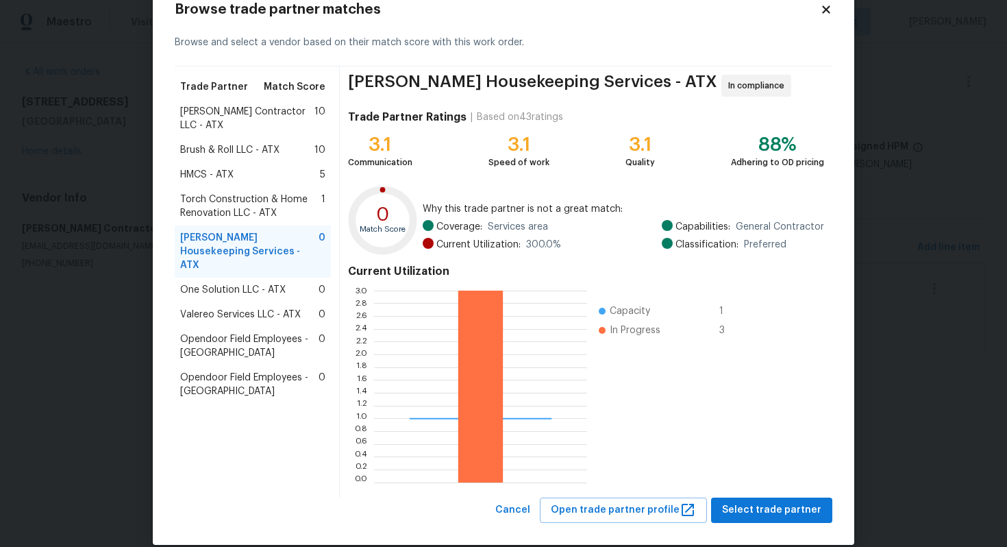
scroll to position [58, 0]
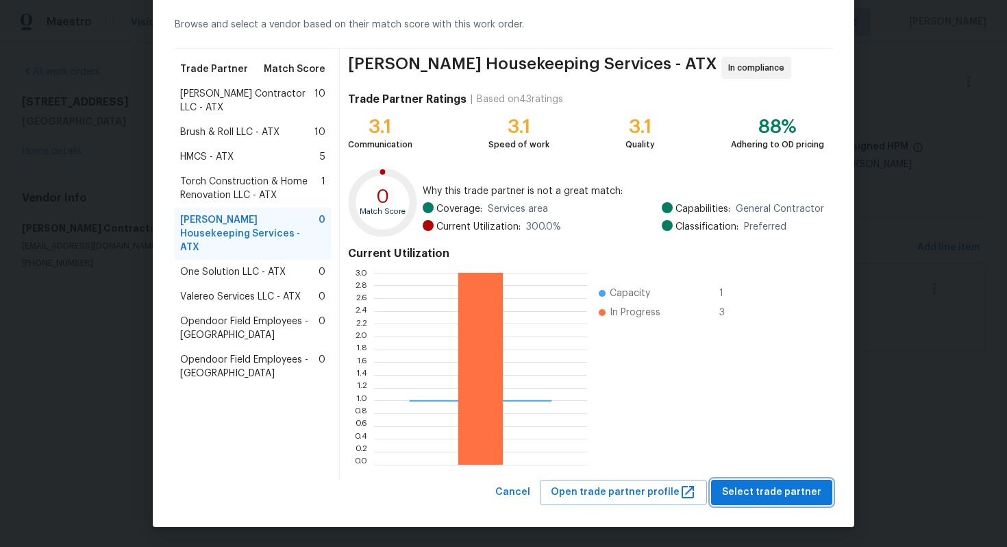
click at [767, 491] on span "Select trade partner" at bounding box center [771, 492] width 99 height 17
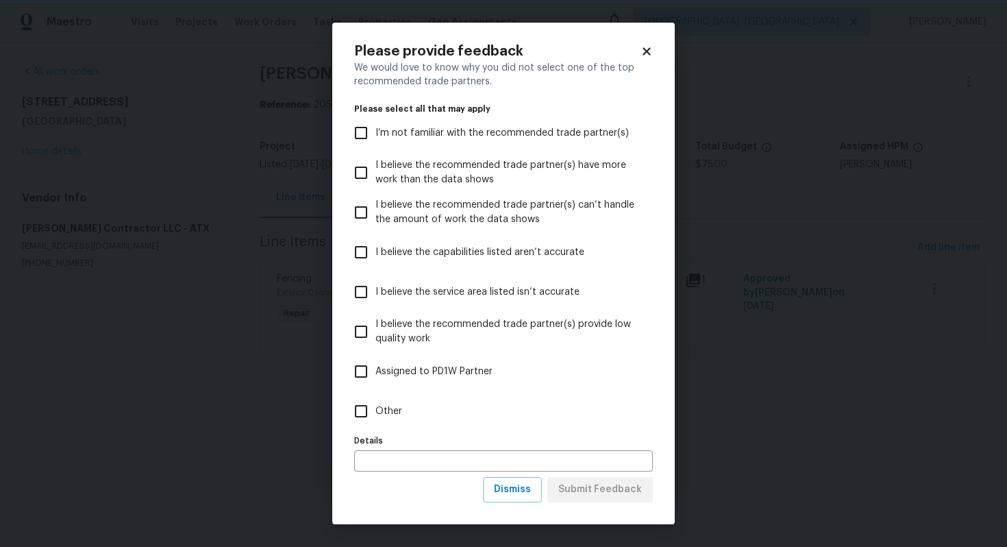
scroll to position [0, 0]
click at [390, 410] on span "Other" at bounding box center [389, 411] width 27 height 14
click at [376, 410] on input "Other" at bounding box center [361, 411] width 29 height 29
checkbox input "true"
click at [639, 494] on span "Submit Feedback" at bounding box center [600, 489] width 84 height 17
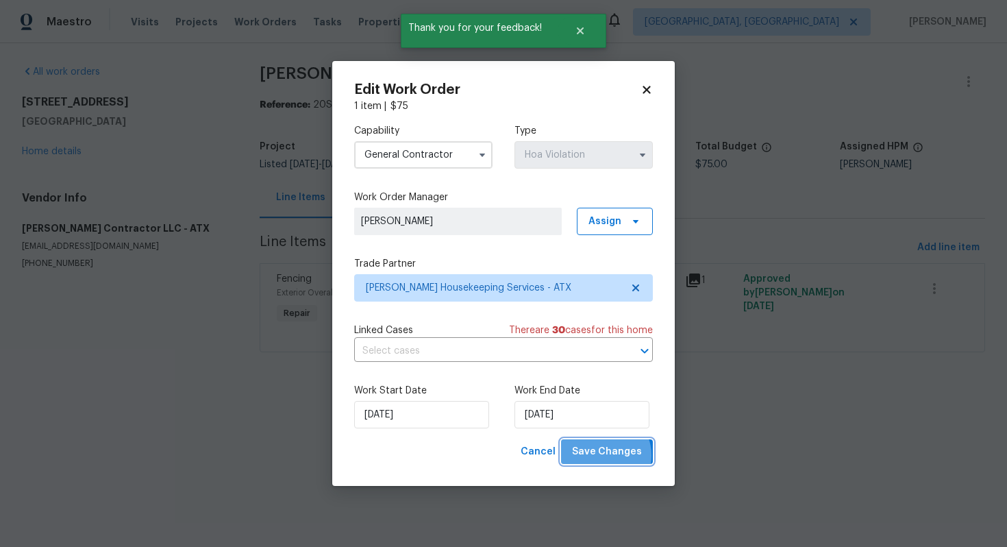
click at [606, 456] on span "Save Changes" at bounding box center [607, 451] width 70 height 17
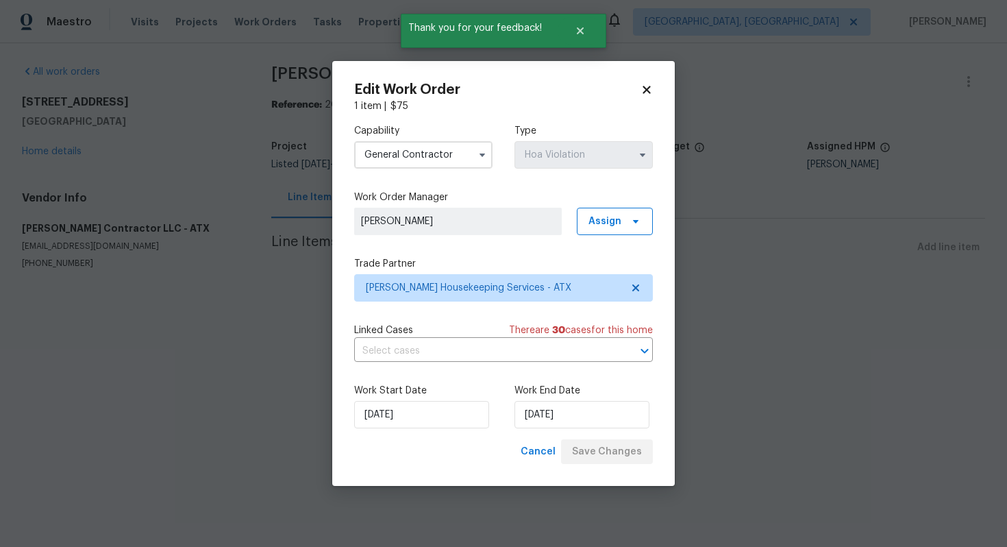
click at [648, 88] on icon at bounding box center [647, 90] width 8 height 8
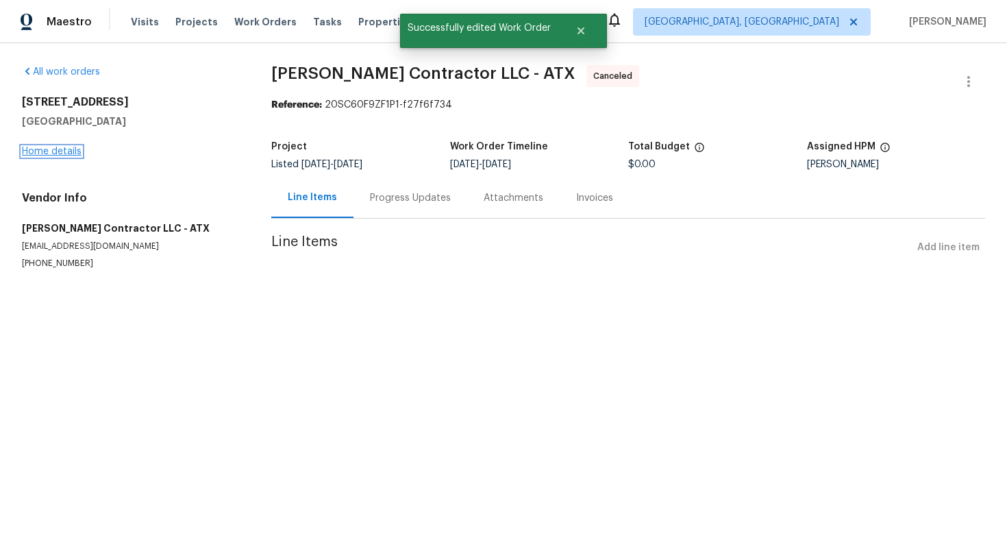
click at [73, 148] on link "Home details" at bounding box center [52, 152] width 60 height 10
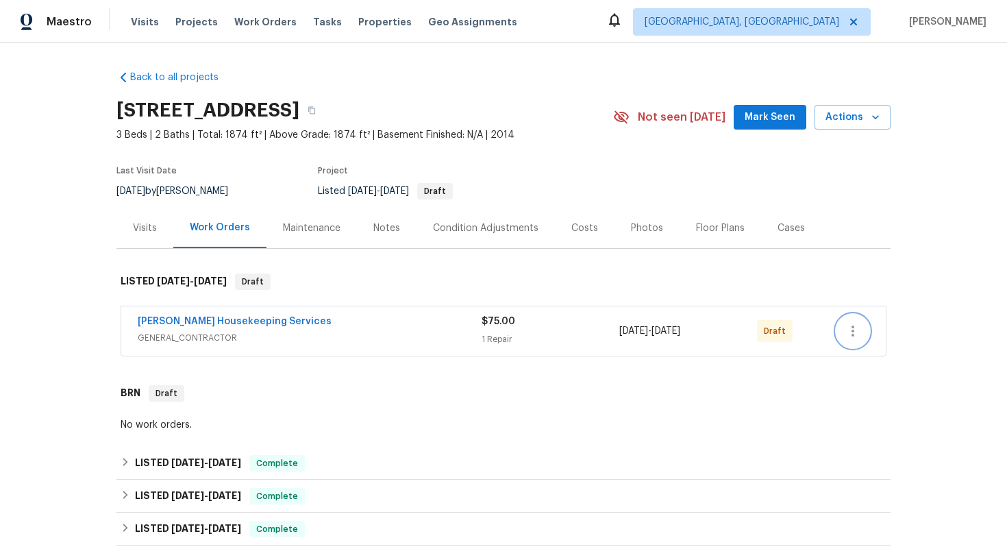
click at [854, 323] on icon "button" at bounding box center [853, 331] width 16 height 16
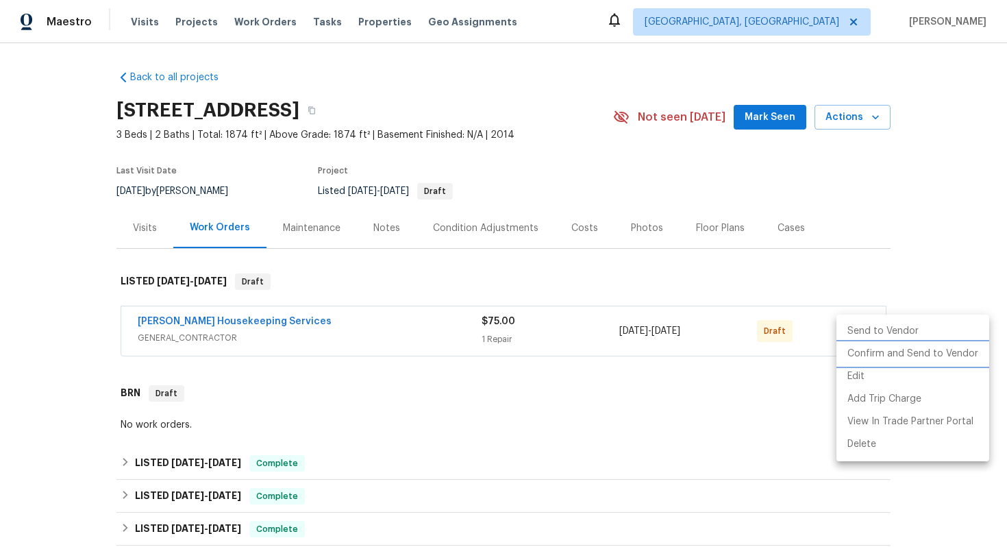
click at [857, 350] on li "Confirm and Send to Vendor" at bounding box center [913, 354] width 153 height 23
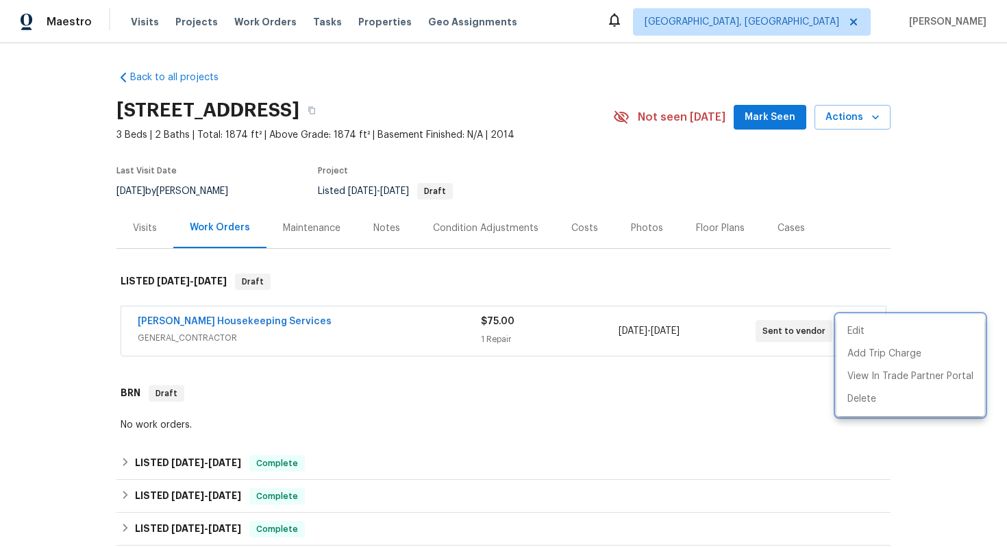
click at [257, 324] on div at bounding box center [503, 273] width 1007 height 547
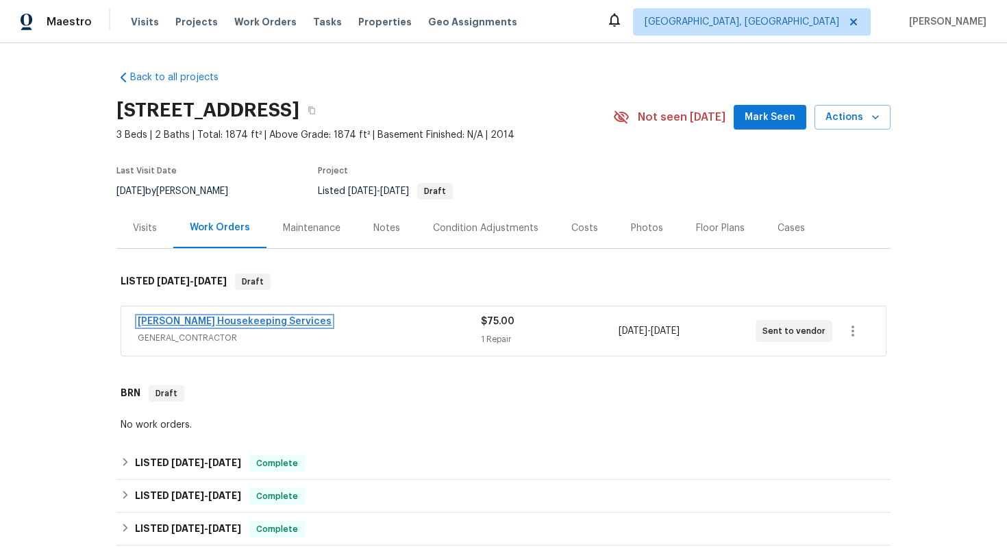
click at [255, 318] on link "[PERSON_NAME] Housekeeping Services" at bounding box center [235, 322] width 194 height 10
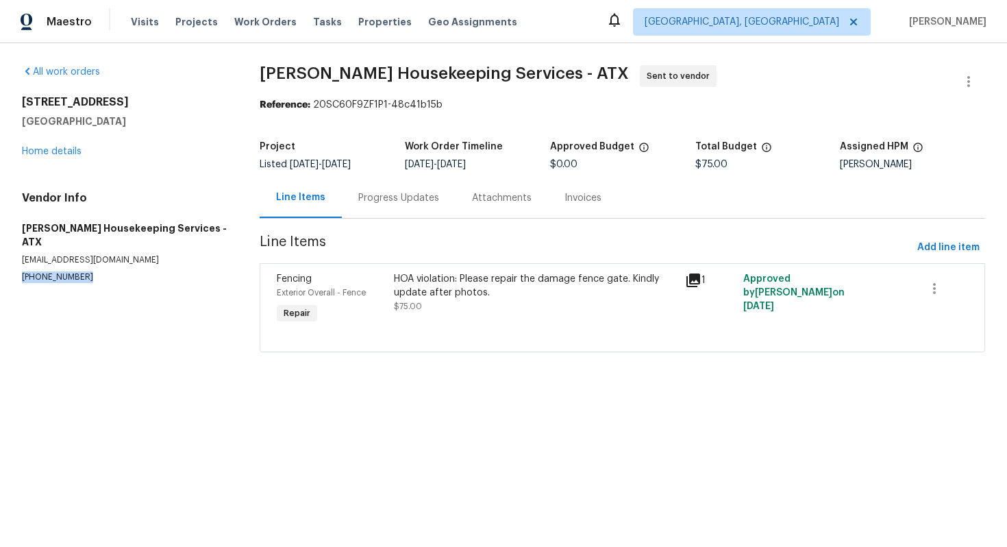
drag, startPoint x: 112, startPoint y: 267, endPoint x: 1, endPoint y: 263, distance: 110.4
click at [1, 263] on div "All work orders 305 Rock Mill Loop Georgetown, TX 78626 Home details Vendor Inf…" at bounding box center [503, 216] width 1007 height 347
copy p "(512) 709-0831"
click at [82, 277] on section "All work orders 305 Rock Mill Loop Georgetown, TX 78626 Home details Vendor Inf…" at bounding box center [124, 217] width 205 height 304
drag, startPoint x: 89, startPoint y: 260, endPoint x: 14, endPoint y: 260, distance: 74.7
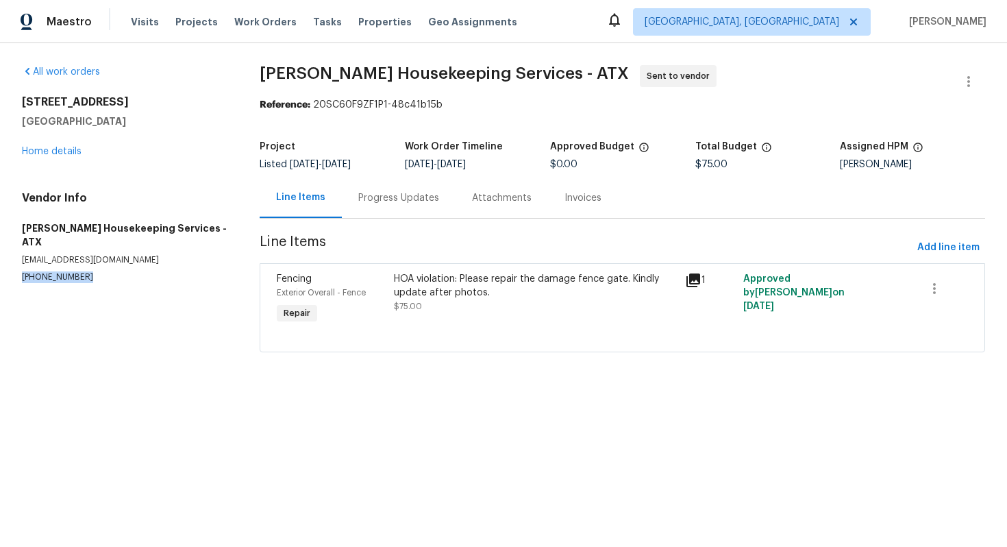
click at [14, 260] on div "All work orders 305 Rock Mill Loop Georgetown, TX 78626 Home details Vendor Inf…" at bounding box center [503, 216] width 1007 height 347
copy p "(512) 709-0831"
click at [76, 162] on div "All work orders 305 Rock Mill Loop Georgetown, TX 78626 Home details Vendor Inf…" at bounding box center [124, 174] width 205 height 218
click at [76, 153] on link "Home details" at bounding box center [52, 152] width 60 height 10
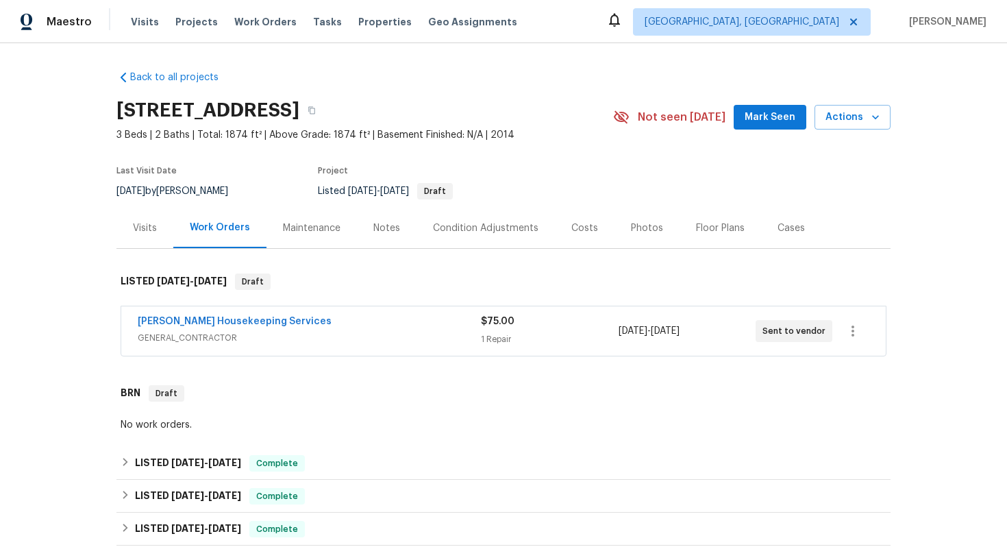
drag, startPoint x: 293, startPoint y: 312, endPoint x: 181, endPoint y: 308, distance: 112.5
click at [181, 308] on div "Arelis Housekeeping Services GENERAL_CONTRACTOR $75.00 1 Repair 8/11/2025 - 8/1…" at bounding box center [503, 330] width 765 height 49
drag, startPoint x: 299, startPoint y: 319, endPoint x: 131, endPoint y: 318, distance: 168.6
click at [131, 318] on div "Arelis Housekeeping Services GENERAL_CONTRACTOR $75.00 1 Repair 8/11/2025 - 8/1…" at bounding box center [503, 330] width 765 height 49
copy link "[PERSON_NAME] Housekeeping Services"
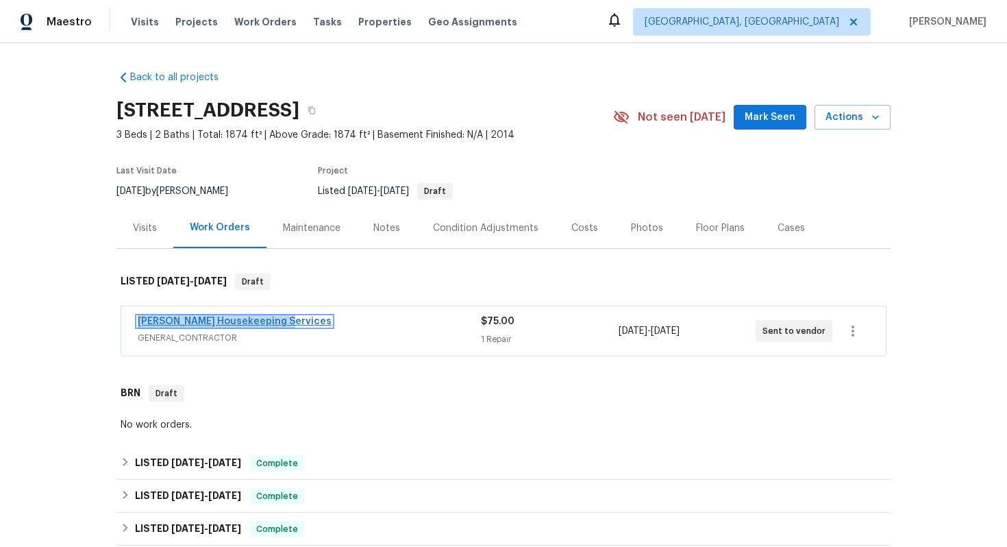
click at [197, 323] on link "[PERSON_NAME] Housekeeping Services" at bounding box center [235, 322] width 194 height 10
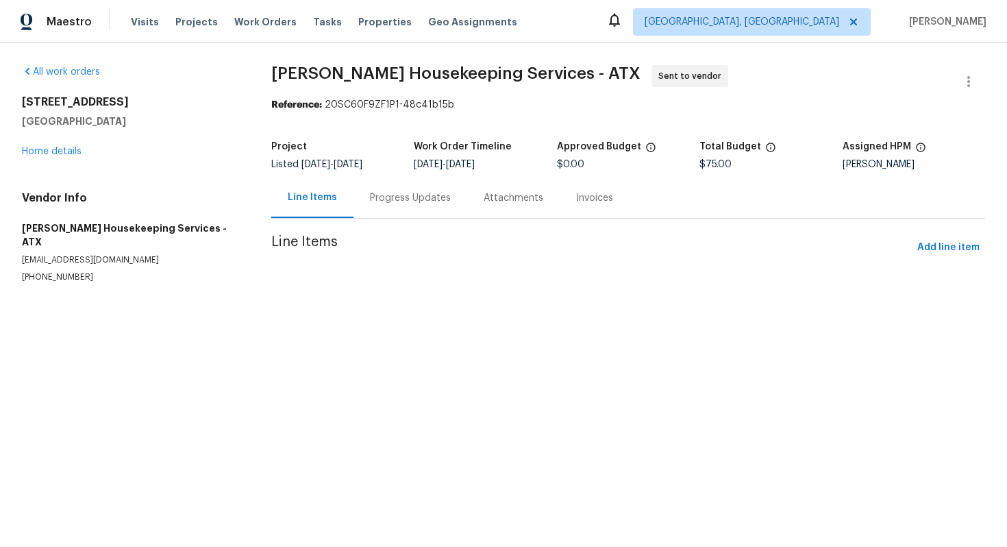
click at [97, 254] on p "arelishousekeeping@gmail.com" at bounding box center [130, 260] width 217 height 12
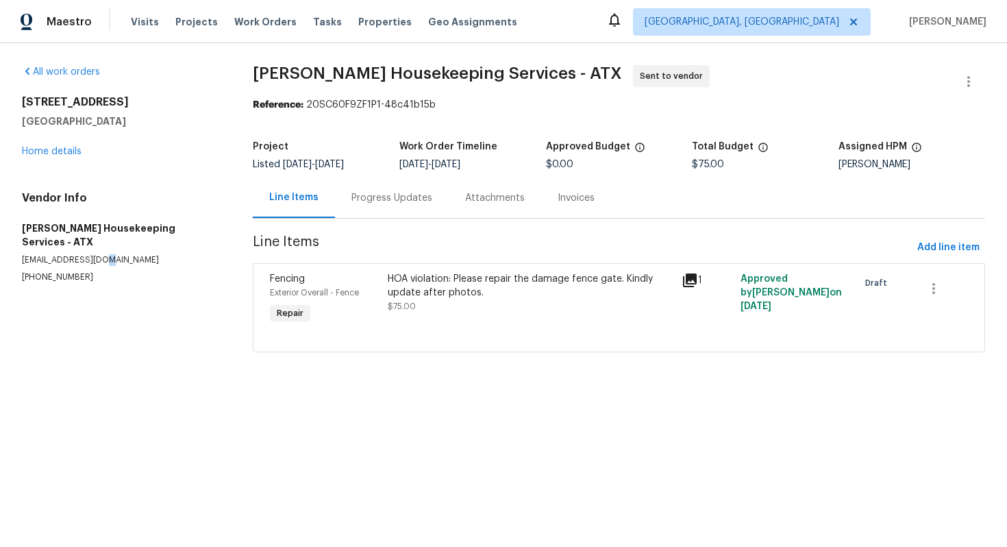
click at [97, 254] on p "arelishousekeeping@gmail.com" at bounding box center [121, 260] width 198 height 12
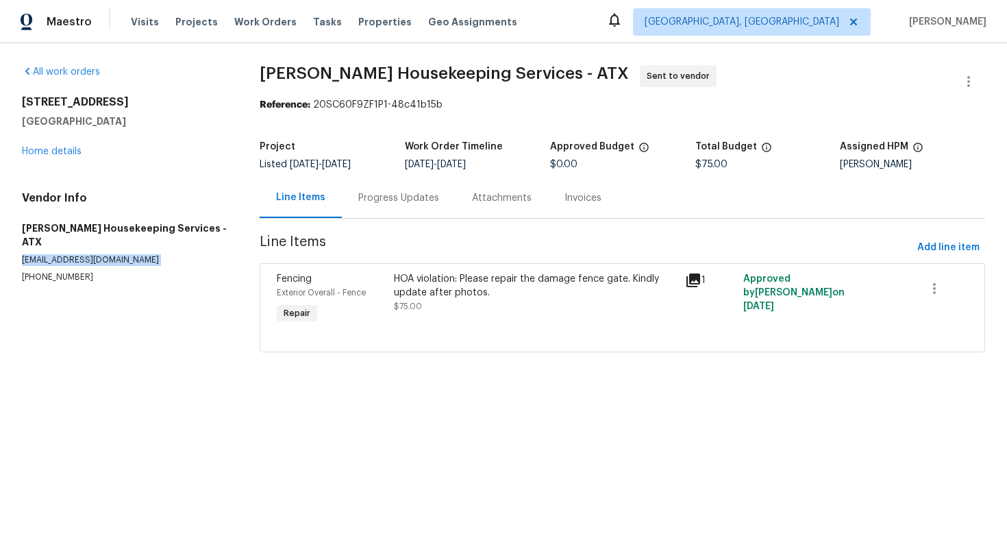
click at [97, 254] on p "arelishousekeeping@gmail.com" at bounding box center [124, 260] width 205 height 12
copy p "arelishousekeeping@gmail.com"
click at [75, 149] on link "Home details" at bounding box center [52, 152] width 60 height 10
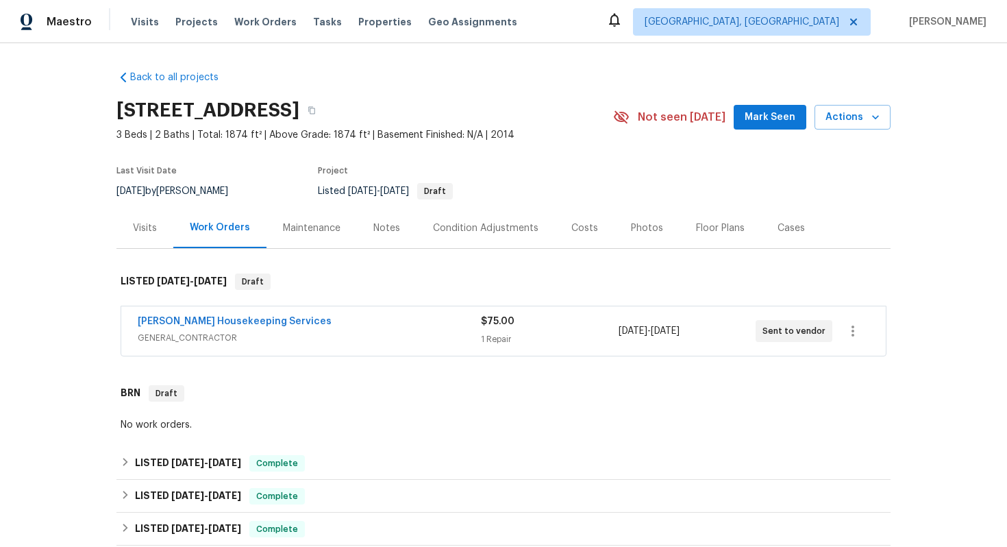
click at [234, 312] on div "Arelis Housekeeping Services GENERAL_CONTRACTOR $75.00 1 Repair 8/11/2025 - 8/1…" at bounding box center [503, 330] width 765 height 49
click at [233, 327] on span "[PERSON_NAME] Housekeeping Services" at bounding box center [235, 322] width 194 height 14
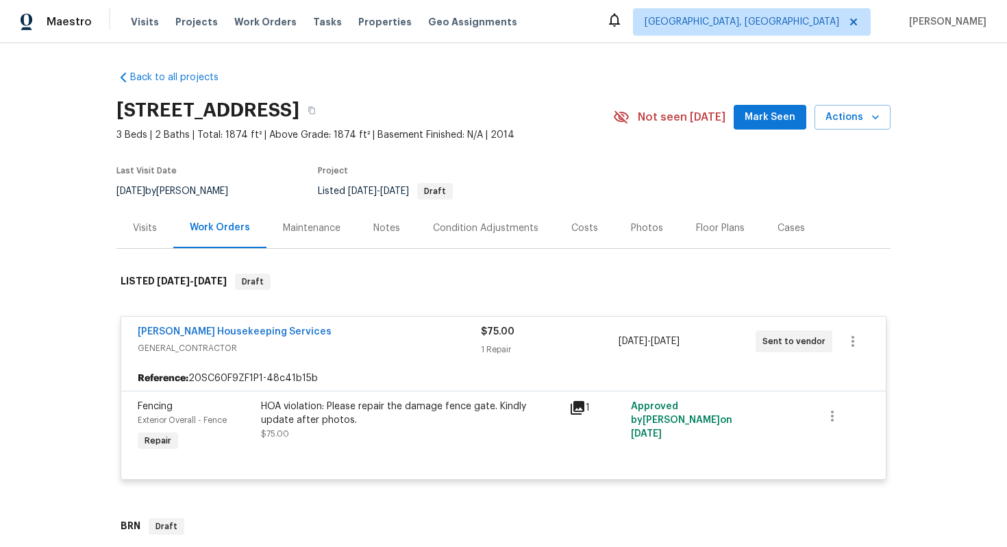
click at [228, 336] on span "[PERSON_NAME] Housekeeping Services" at bounding box center [235, 332] width 194 height 14
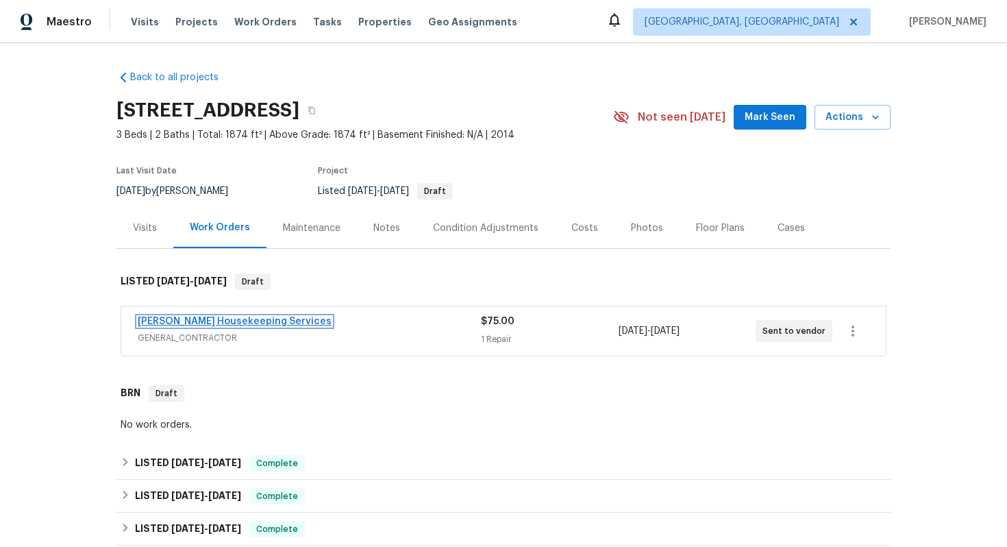
click at [240, 317] on link "[PERSON_NAME] Housekeeping Services" at bounding box center [235, 322] width 194 height 10
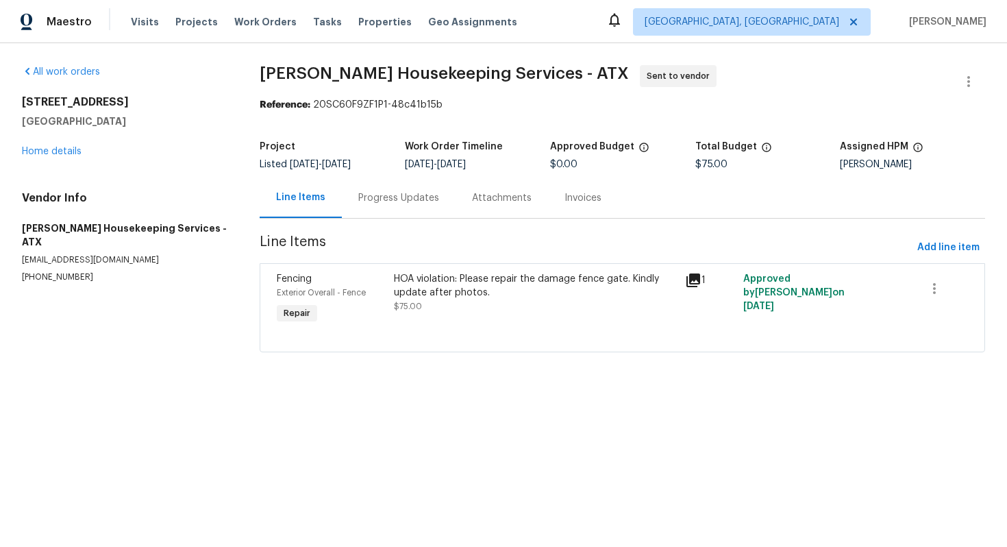
click at [394, 186] on div "Progress Updates" at bounding box center [399, 197] width 114 height 40
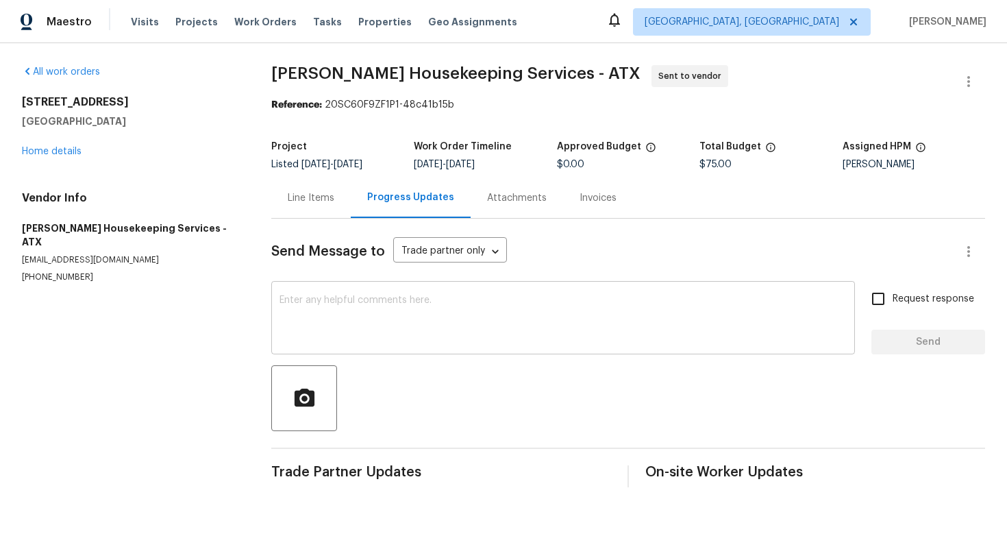
click at [358, 352] on div "x ​" at bounding box center [563, 319] width 584 height 70
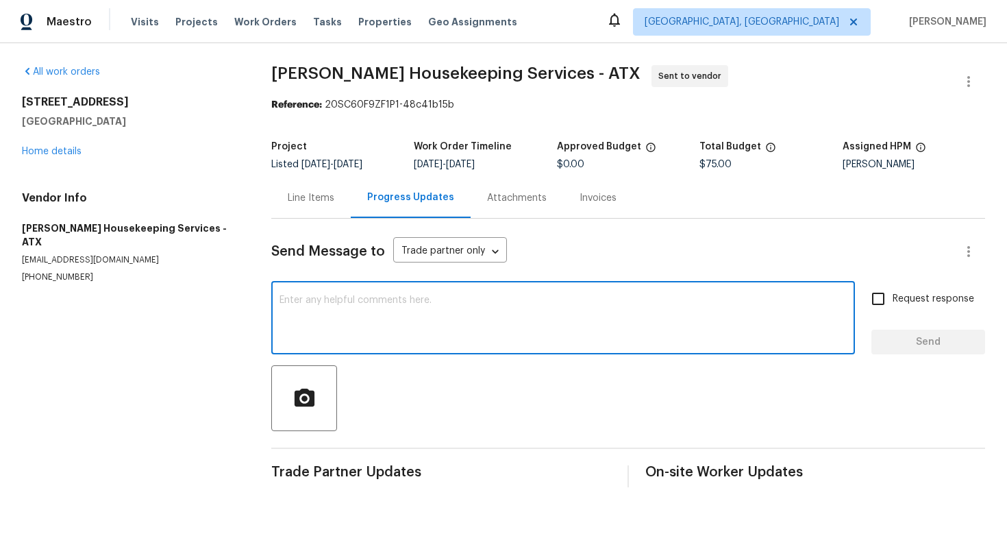
paste textarea "Hello, Could you please review this and confirm if this can be completed within…"
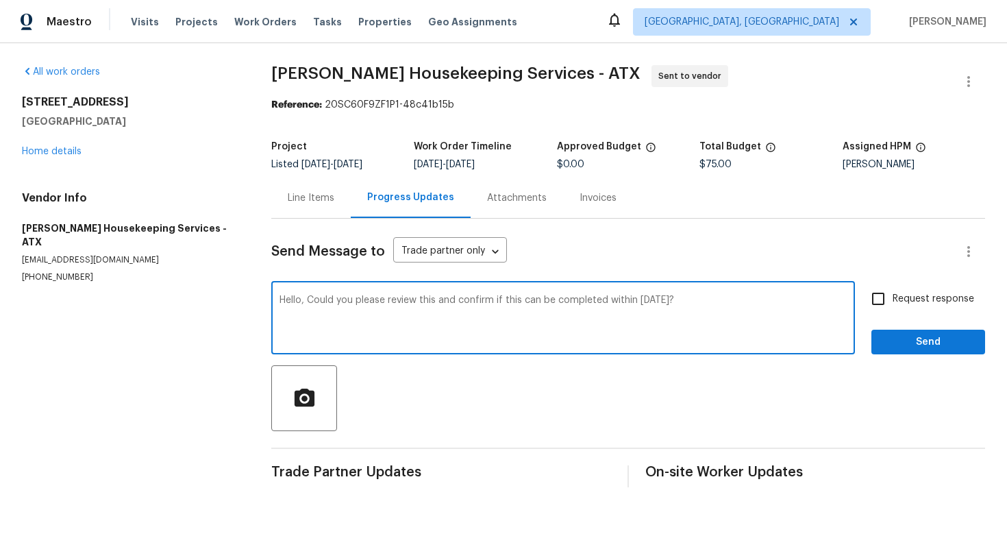
click at [643, 302] on textarea "Hello, Could you please review this and confirm if this can be completed within…" at bounding box center [563, 319] width 567 height 48
click at [681, 335] on textarea "Hello, Could you please review this and confirm if this can be completed within…" at bounding box center [563, 319] width 567 height 48
type textarea "Hello, Could you please review this and confirm if this can be completed within…"
click at [893, 308] on input "Request response" at bounding box center [878, 298] width 29 height 29
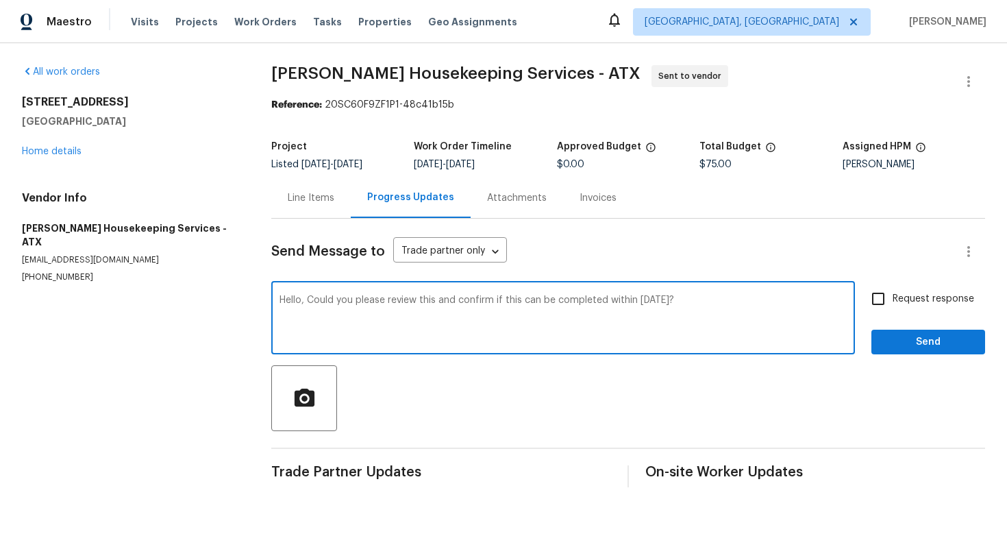
checkbox input "true"
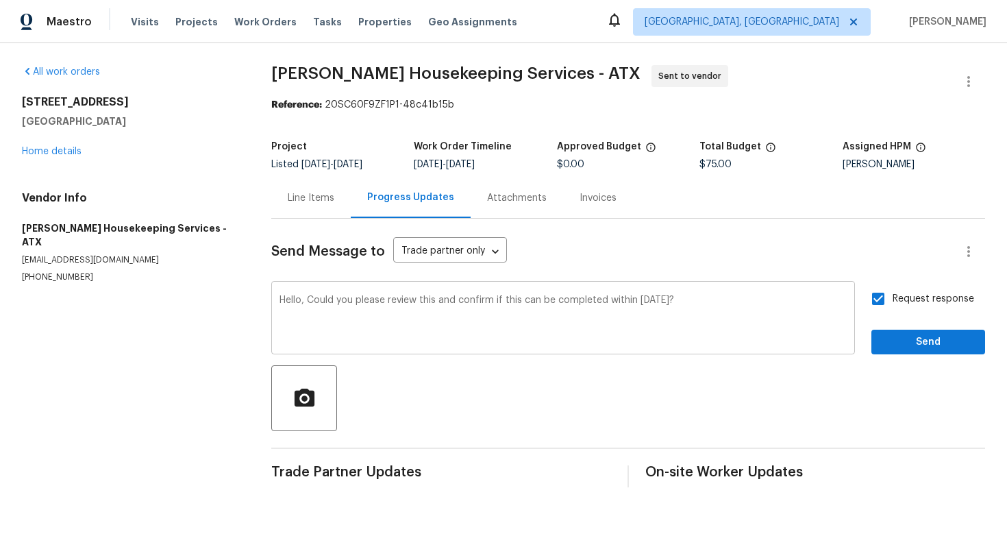
click at [735, 345] on div "Hello, Could you please review this and confirm if this can be completed within…" at bounding box center [563, 319] width 584 height 70
click at [954, 343] on span "Send" at bounding box center [929, 342] width 92 height 17
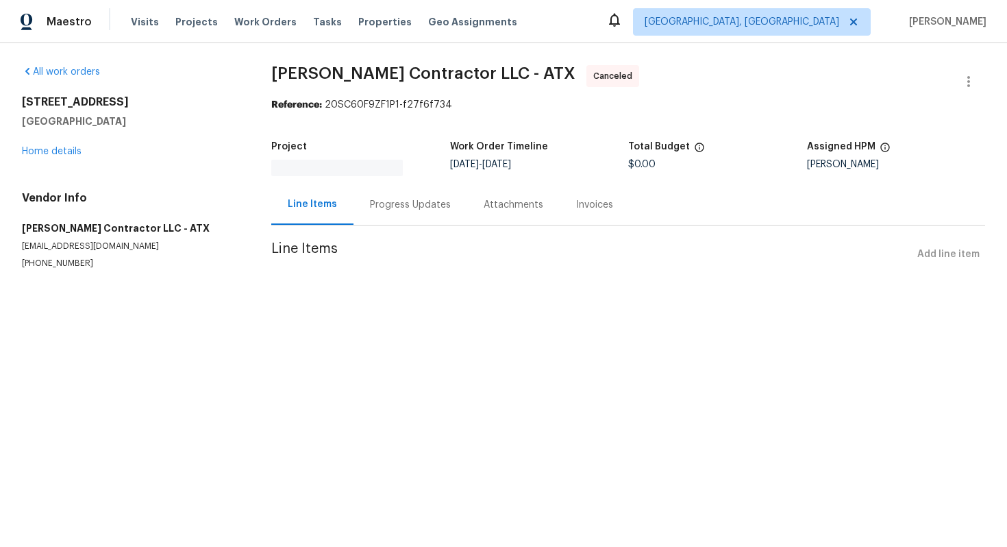
click at [376, 209] on div "Progress Updates" at bounding box center [411, 204] width 114 height 40
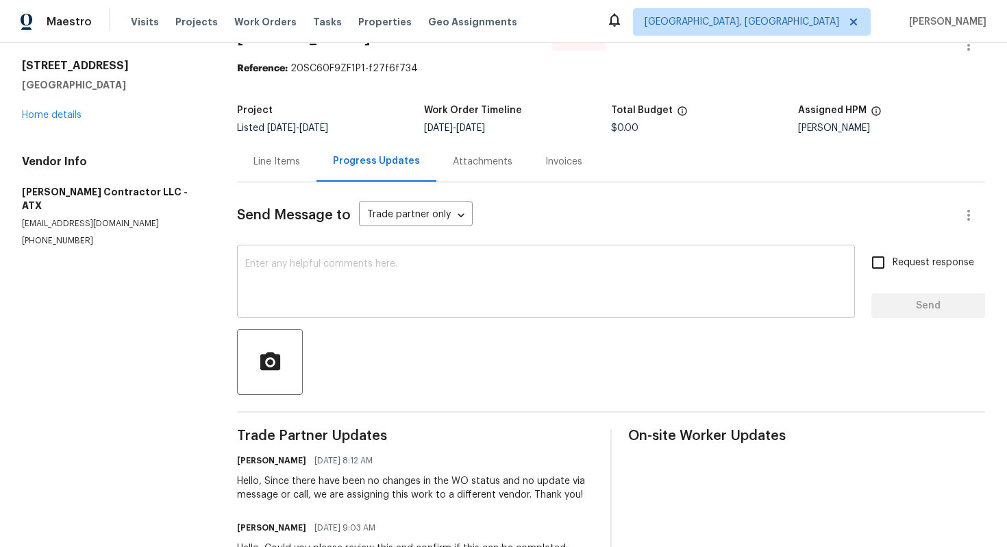
scroll to position [97, 0]
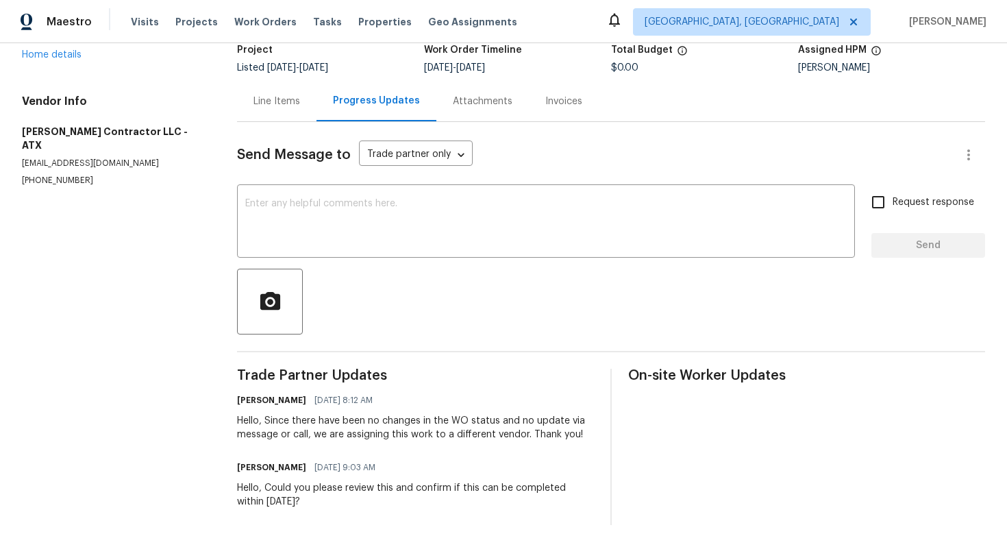
click at [349, 492] on div "Hello, Could you please review this and confirm if this can be completed within…" at bounding box center [415, 494] width 357 height 27
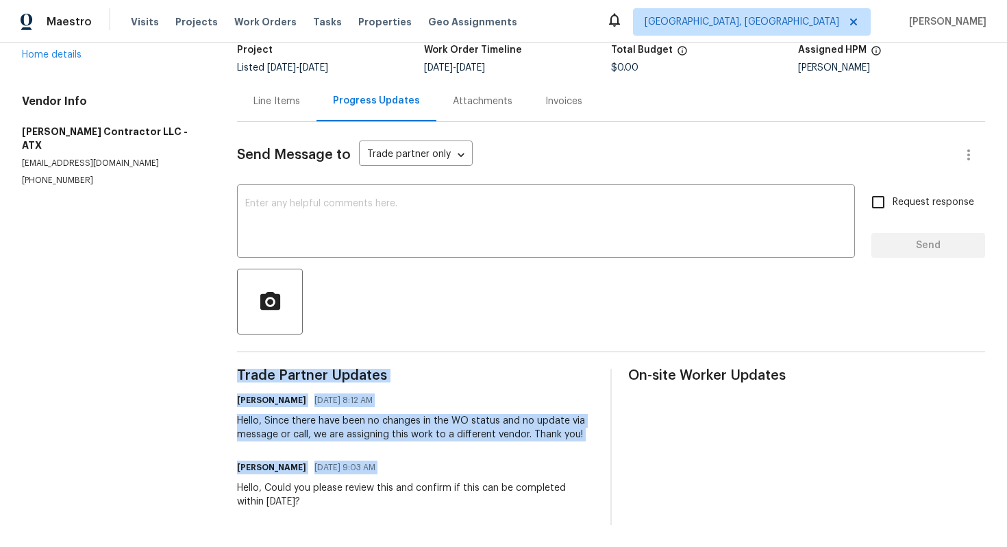
click at [349, 492] on div "Hello, Could you please review this and confirm if this can be completed within…" at bounding box center [415, 494] width 357 height 27
copy div "Trade Partner Updates Udhaya Kumari 08/11/2025 8:12 AM Hello, Since there have …"
